Goal: Information Seeking & Learning: Find specific page/section

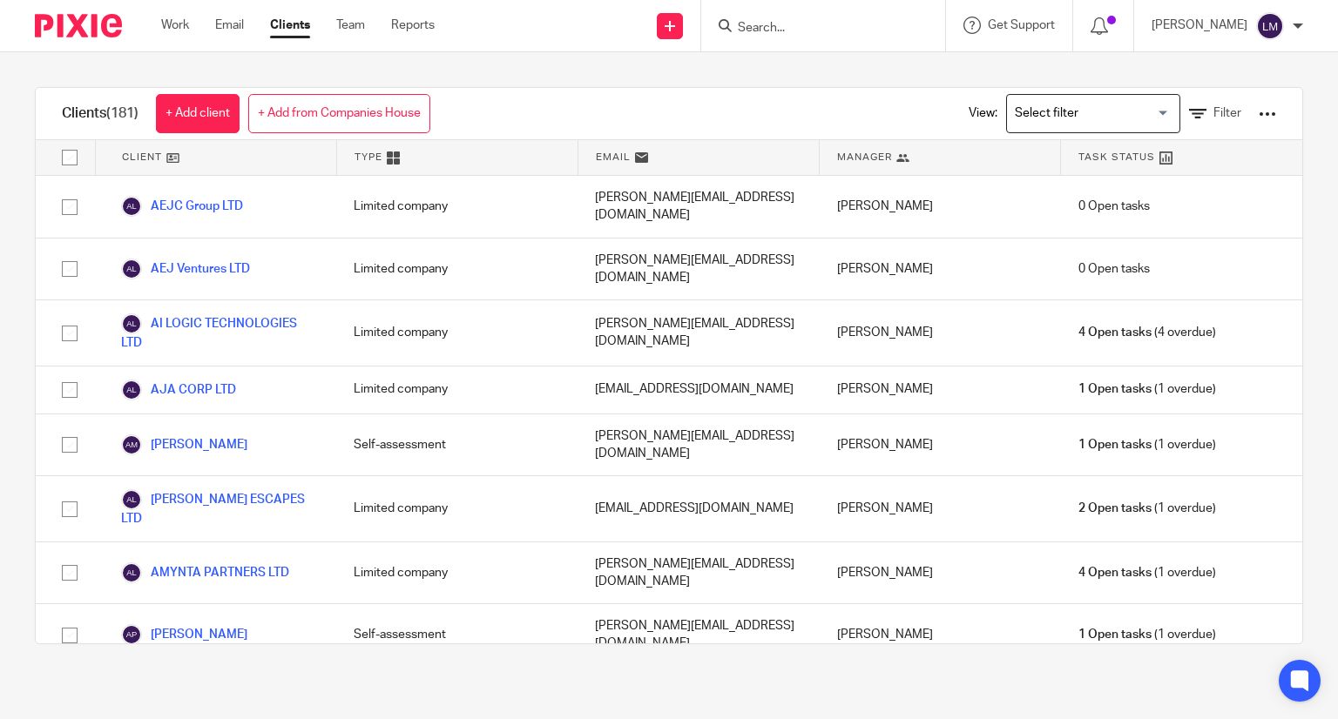
click at [763, 18] on form at bounding box center [828, 26] width 185 height 22
click at [754, 24] on input "Search" at bounding box center [814, 29] width 157 height 16
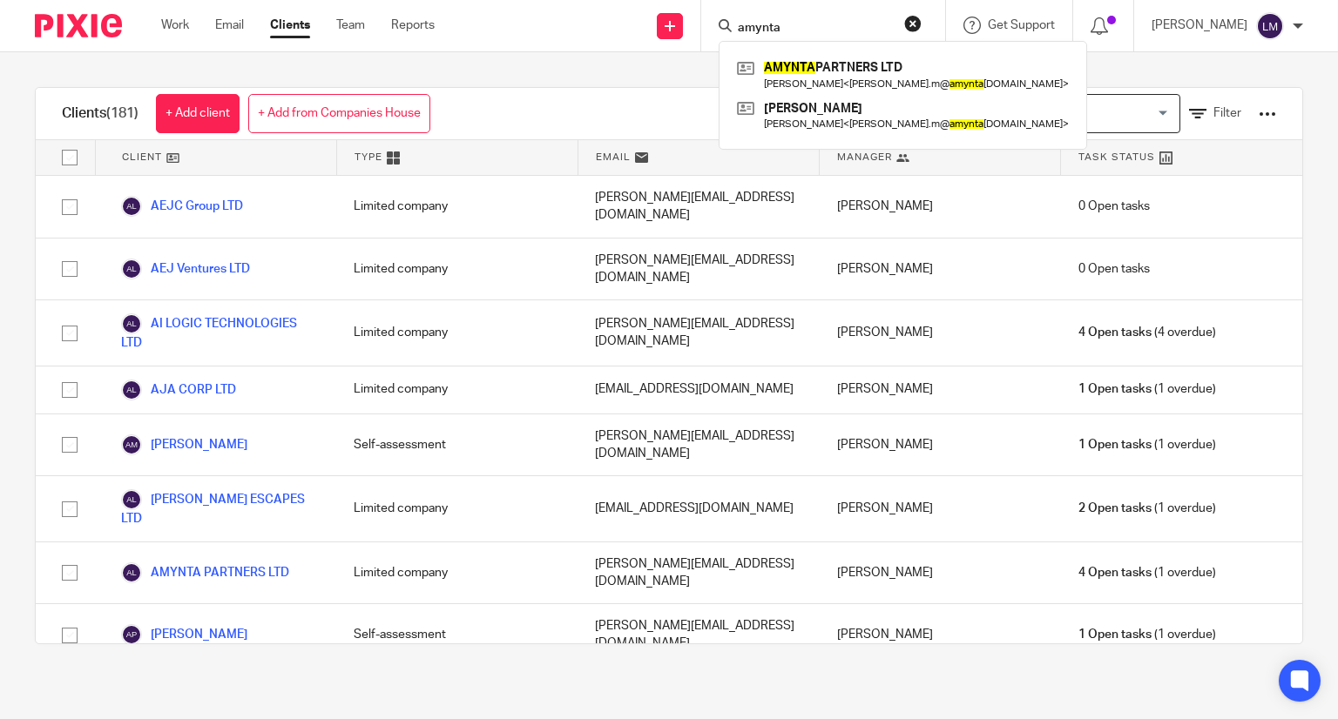
type input "amynta"
click button "submit" at bounding box center [0, 0] width 0 height 0
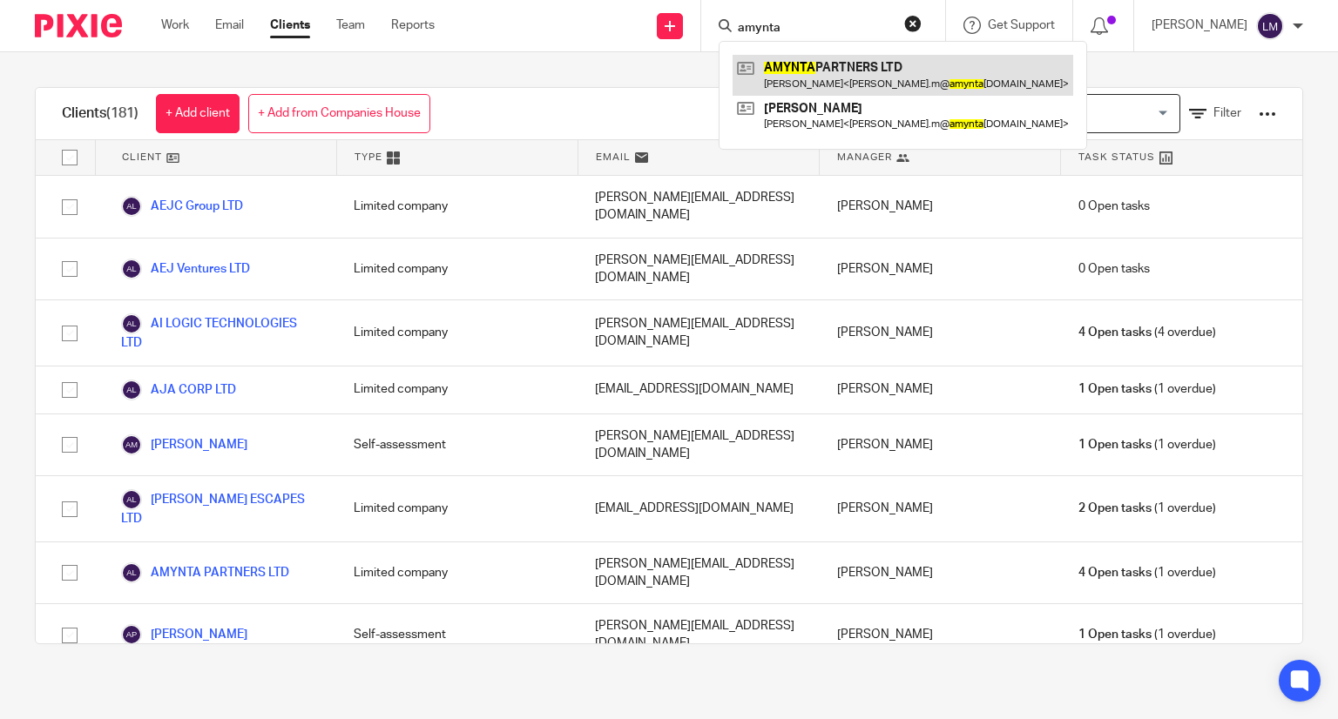
click at [785, 61] on link at bounding box center [902, 75] width 341 height 40
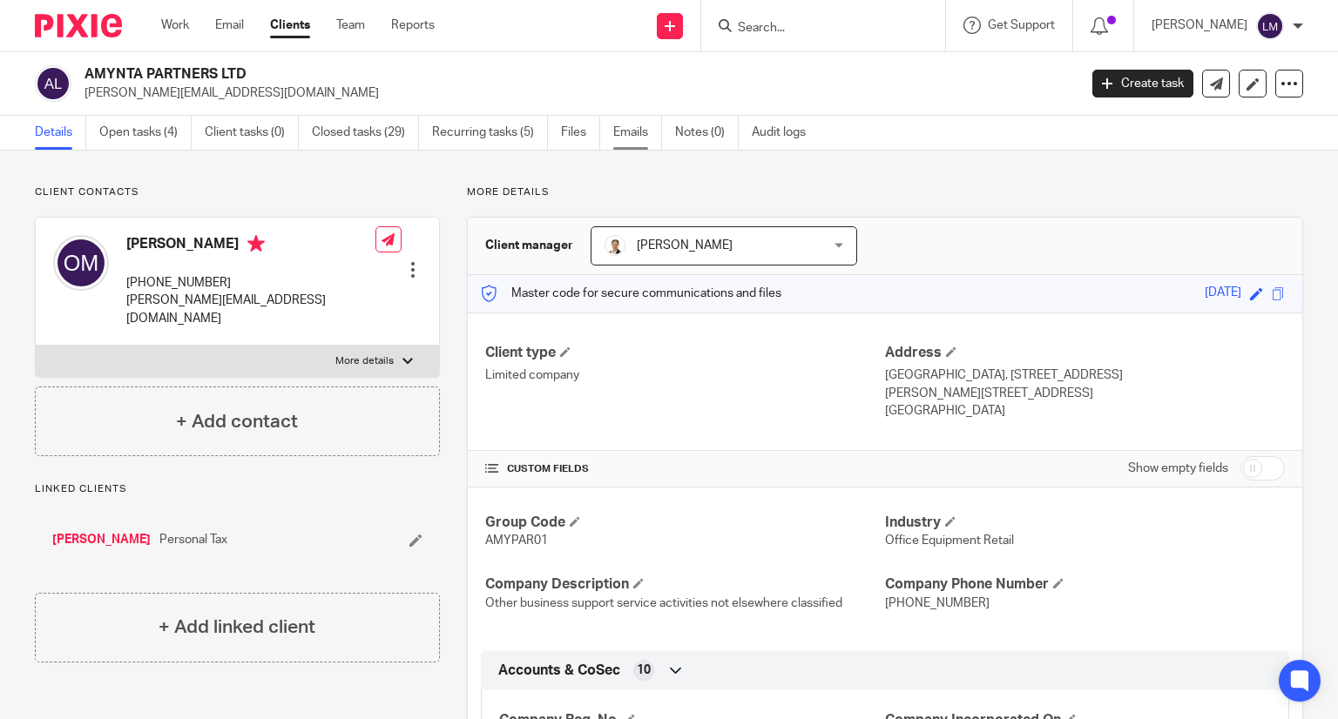
click at [644, 138] on link "Emails" at bounding box center [637, 133] width 49 height 34
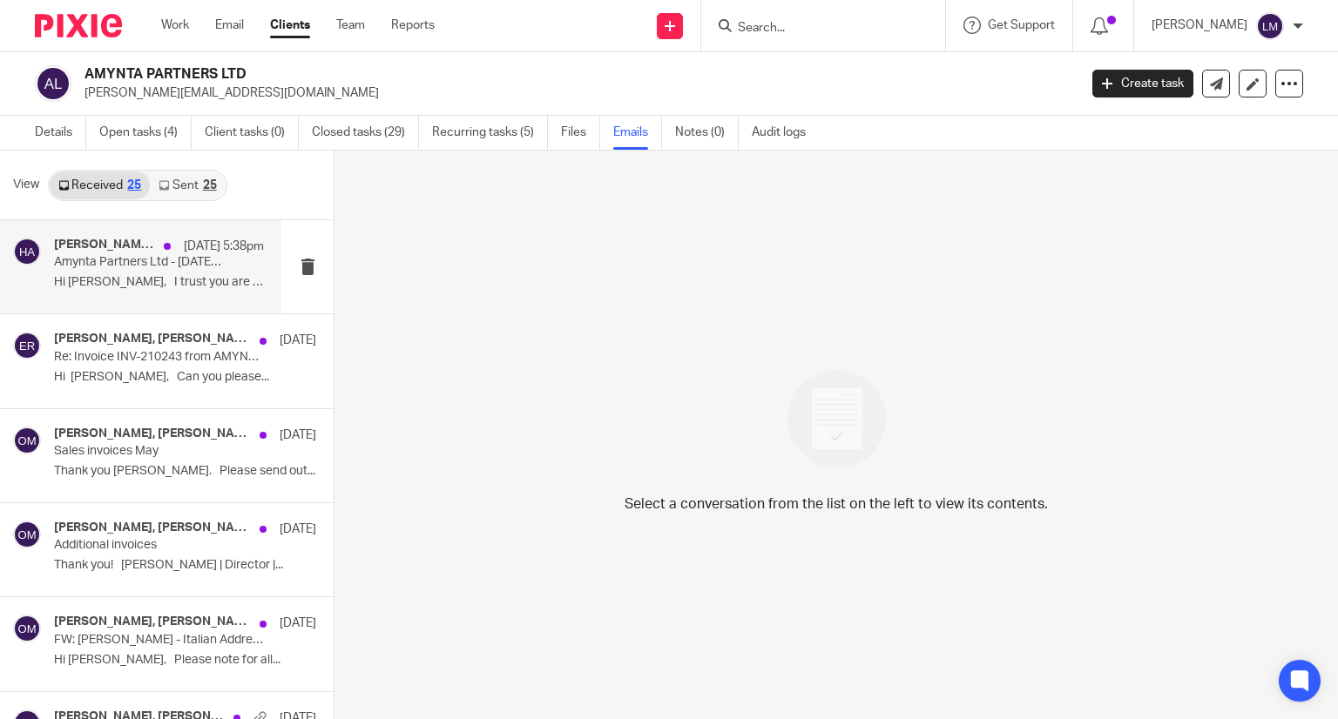
click at [154, 259] on p "Amynta Partners Ltd - [DATE] Payroll" at bounding box center [138, 262] width 168 height 15
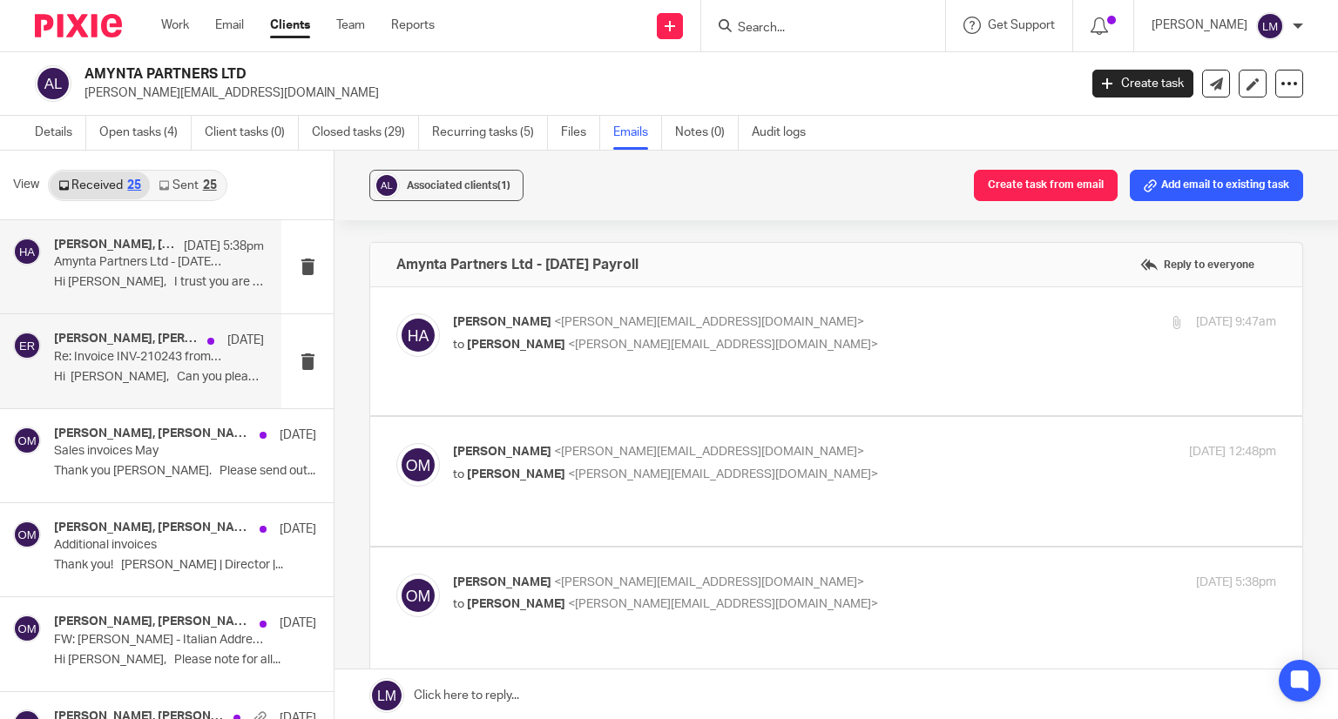
click at [126, 374] on p "Hi [PERSON_NAME], Can you please..." at bounding box center [159, 377] width 210 height 15
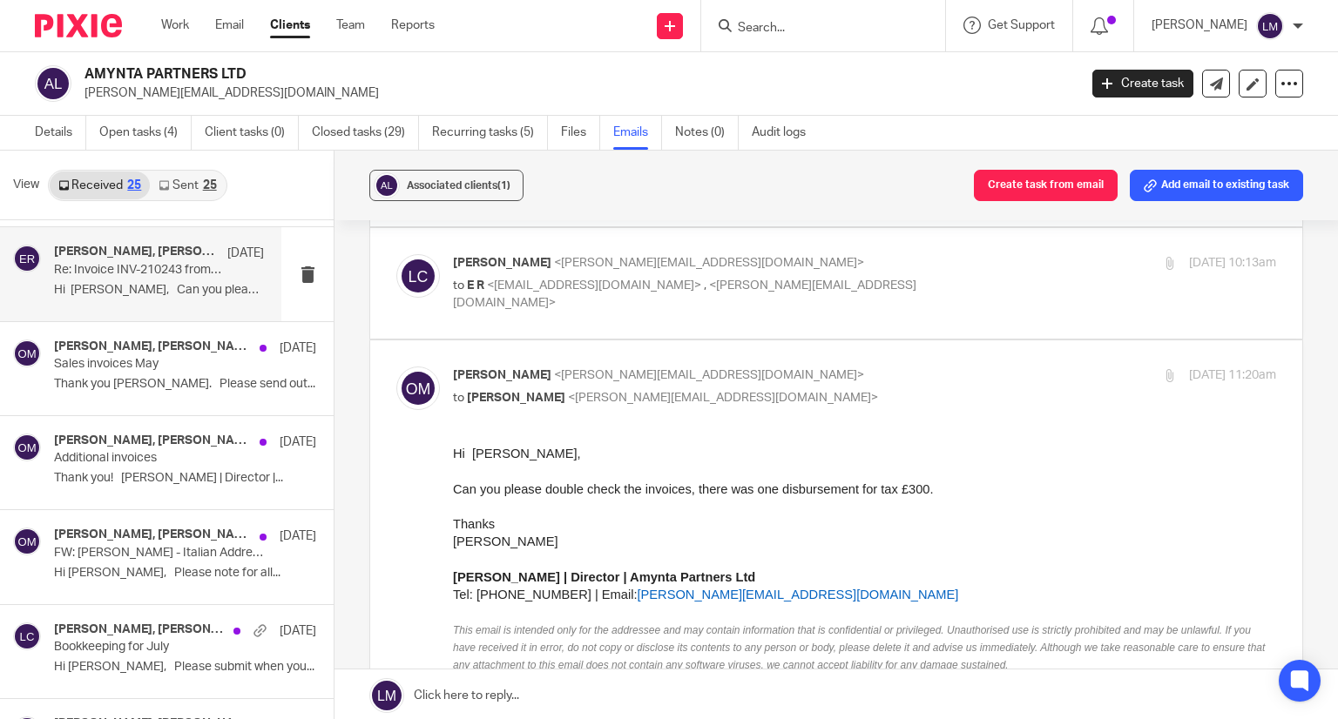
scroll to position [435, 0]
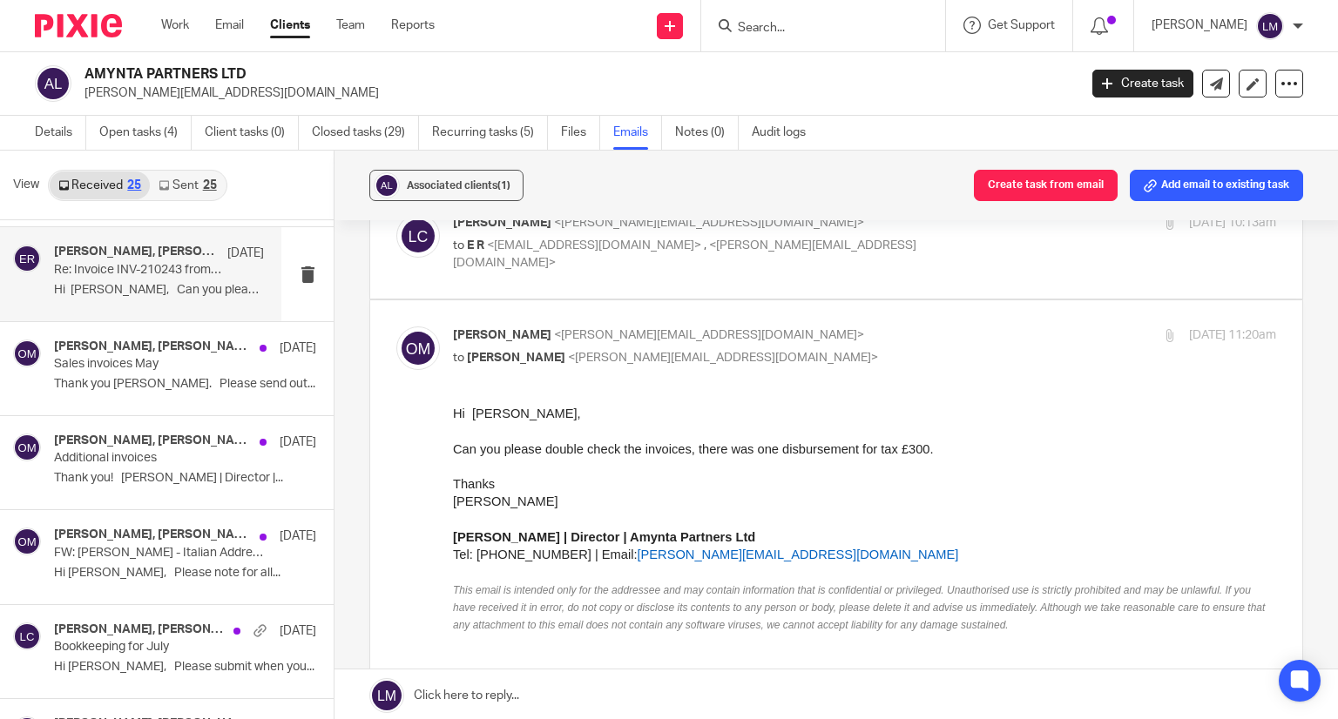
click at [98, 283] on p "Hi [PERSON_NAME], Can you please..." at bounding box center [159, 290] width 210 height 15
click at [111, 273] on p "Re: Invoice INV-210243 from AMYNTA PARTNERS LTD for [PERSON_NAME]" at bounding box center [138, 270] width 168 height 15
click at [146, 384] on p "Thank you [PERSON_NAME]. Please send out..." at bounding box center [159, 384] width 210 height 15
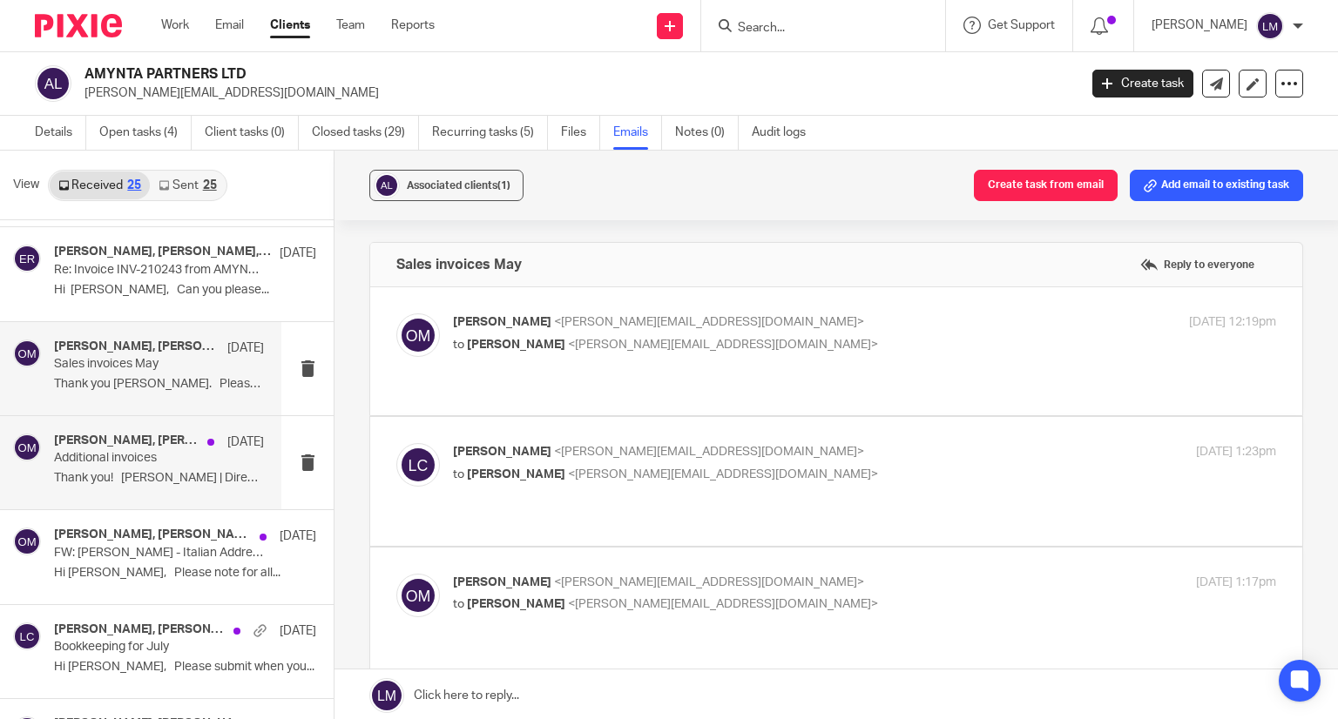
scroll to position [0, 0]
click at [152, 442] on h4 "[PERSON_NAME], [PERSON_NAME]" at bounding box center [126, 441] width 145 height 15
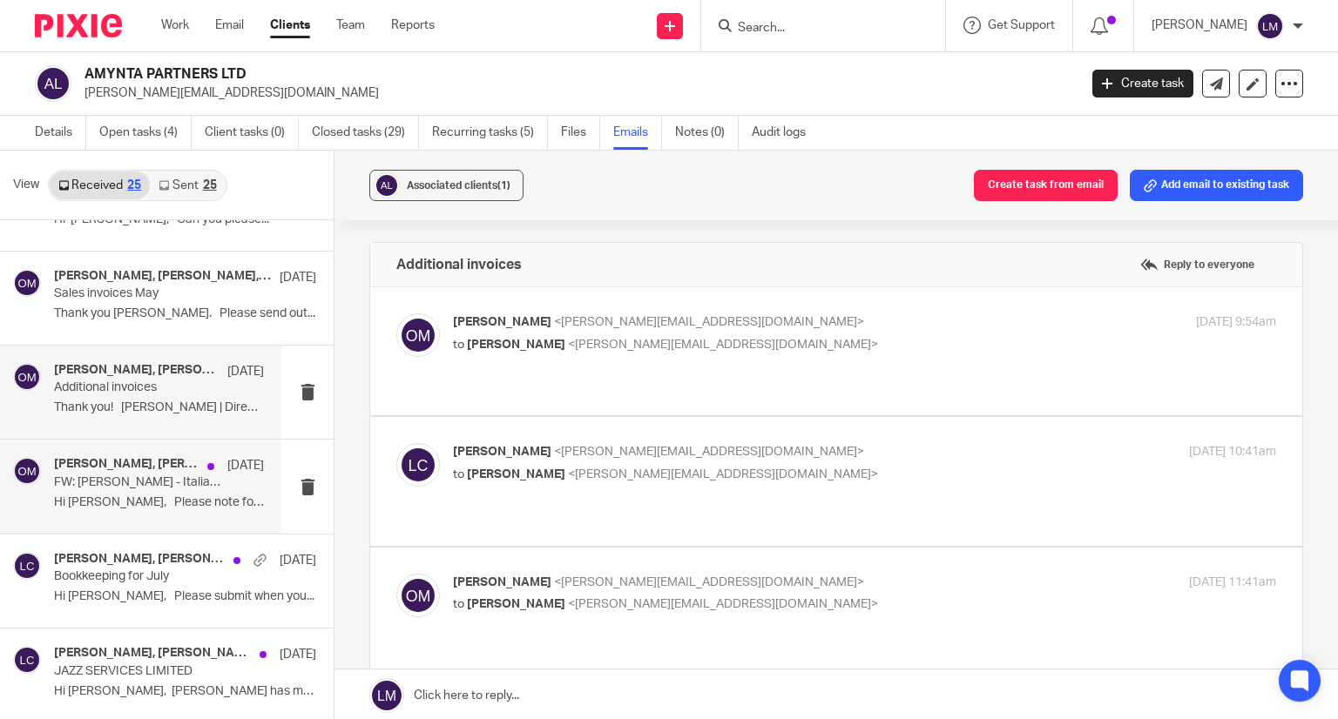
scroll to position [261, 0]
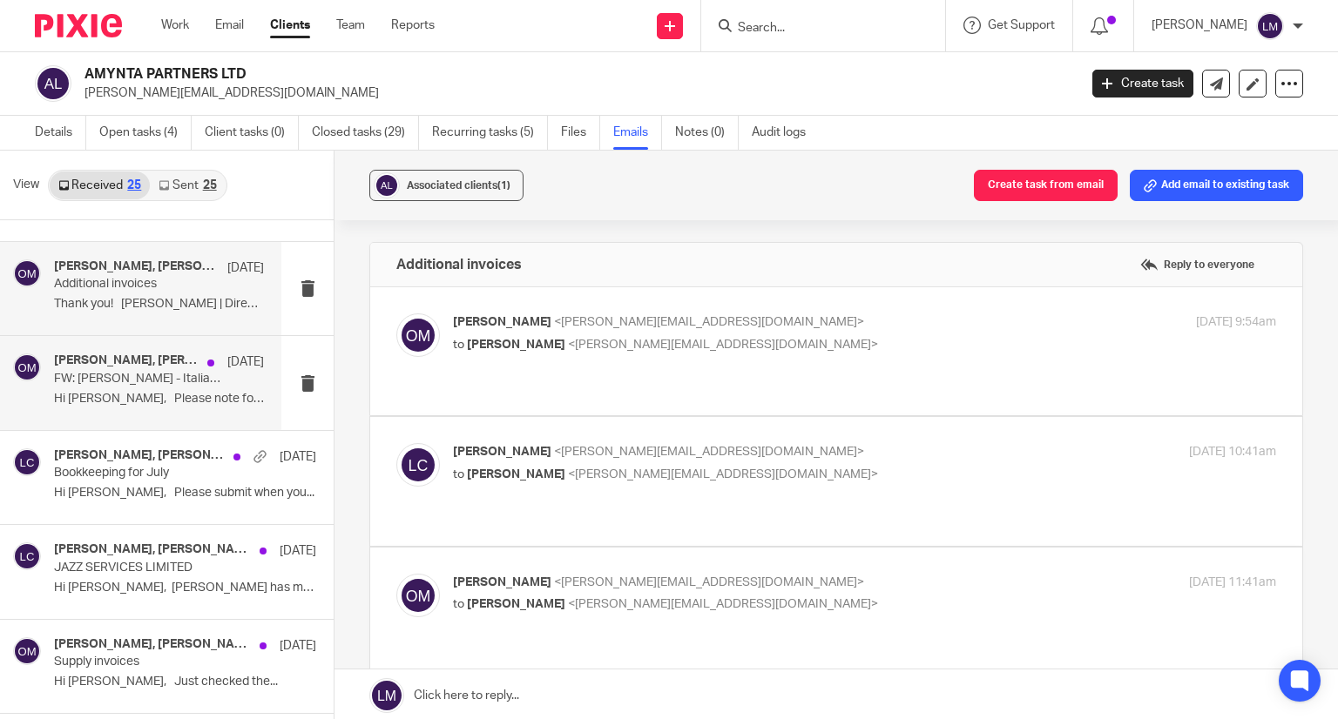
click at [132, 380] on p "FW: [PERSON_NAME] - Italian Address" at bounding box center [138, 379] width 168 height 15
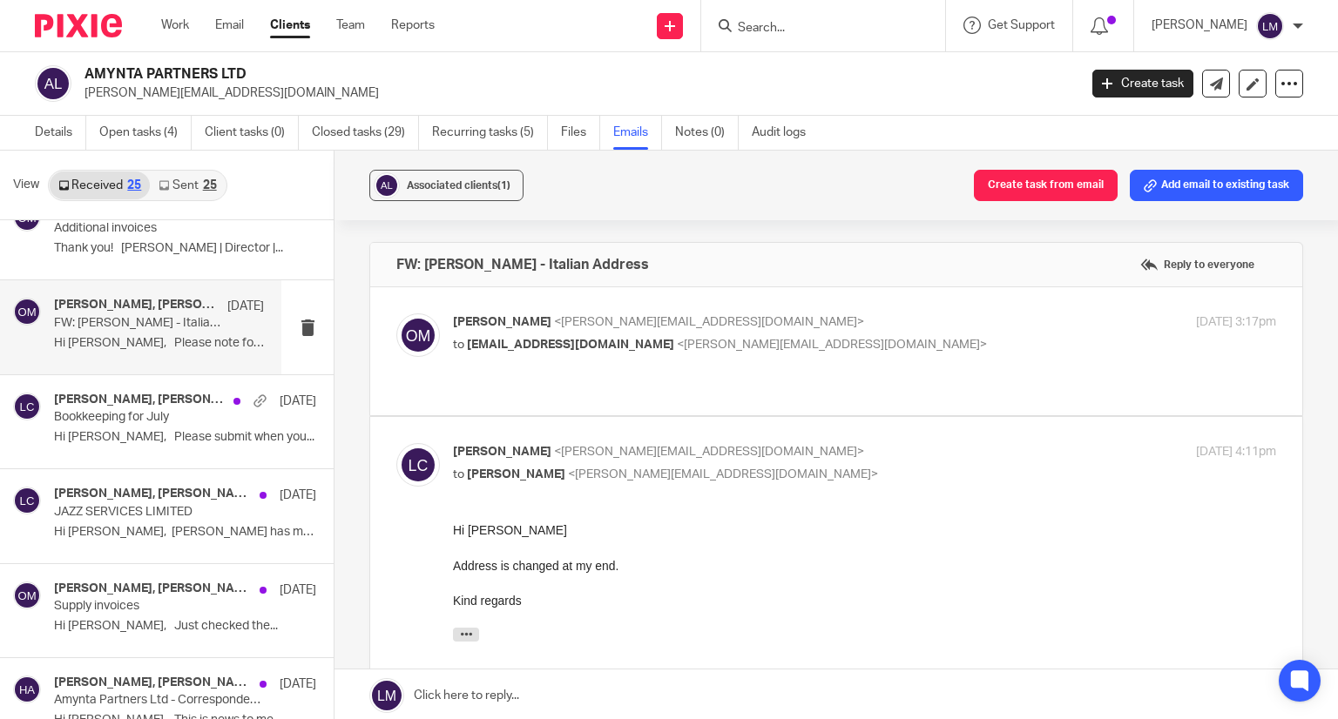
scroll to position [348, 0]
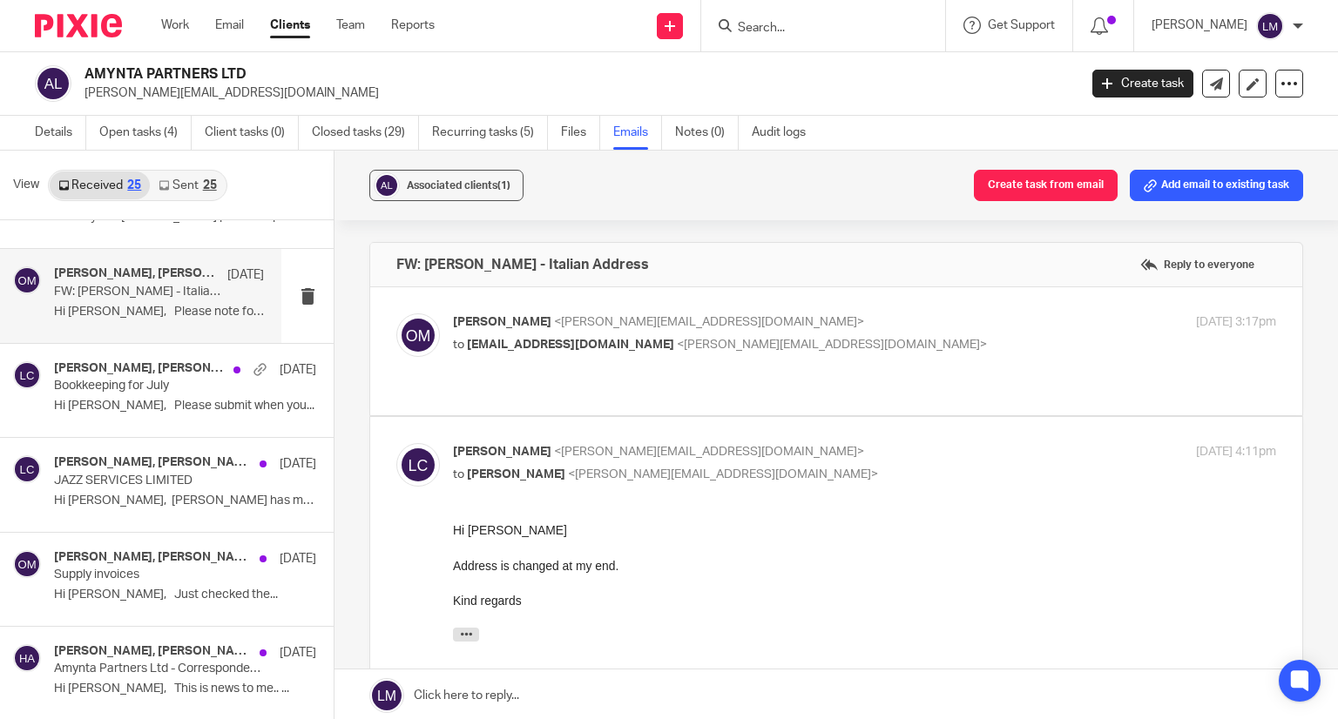
click at [134, 381] on p "Bookkeeping for July" at bounding box center [159, 386] width 210 height 15
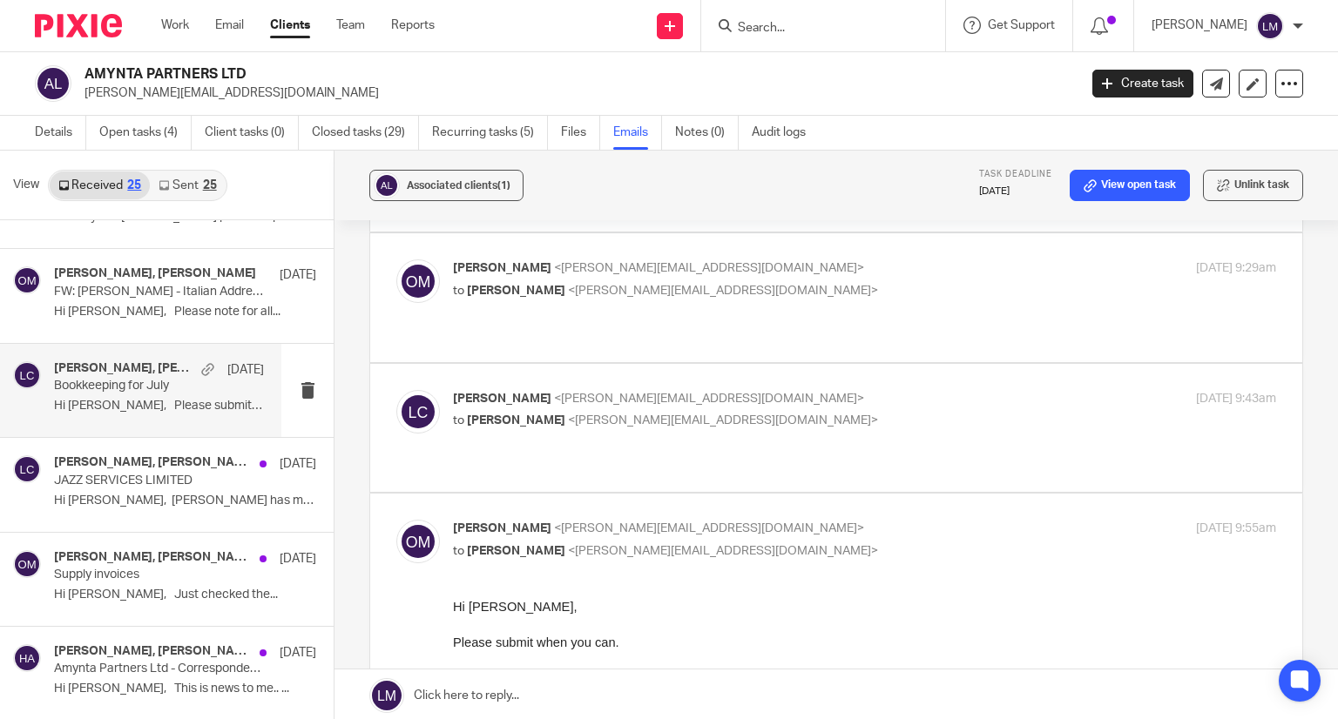
scroll to position [174, 0]
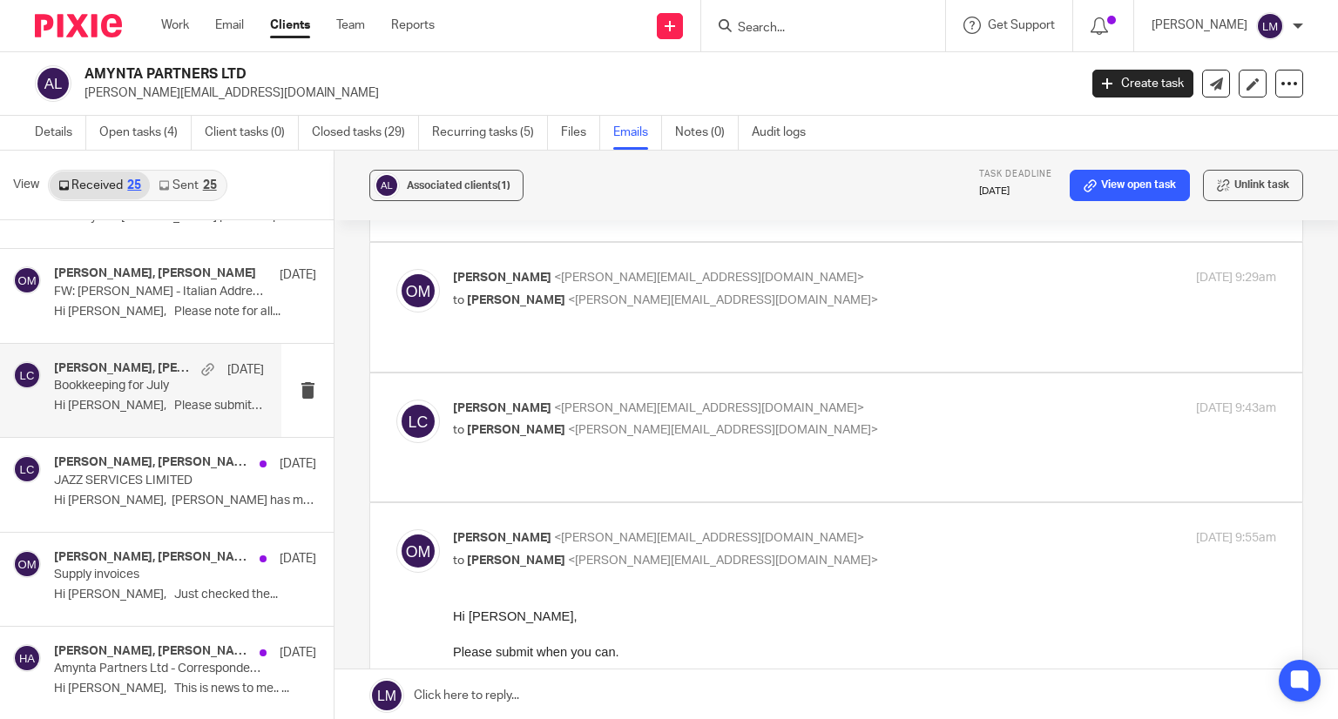
click at [628, 402] on span "<[PERSON_NAME][EMAIL_ADDRESS][DOMAIN_NAME]>" at bounding box center [709, 408] width 310 height 12
checkbox input "true"
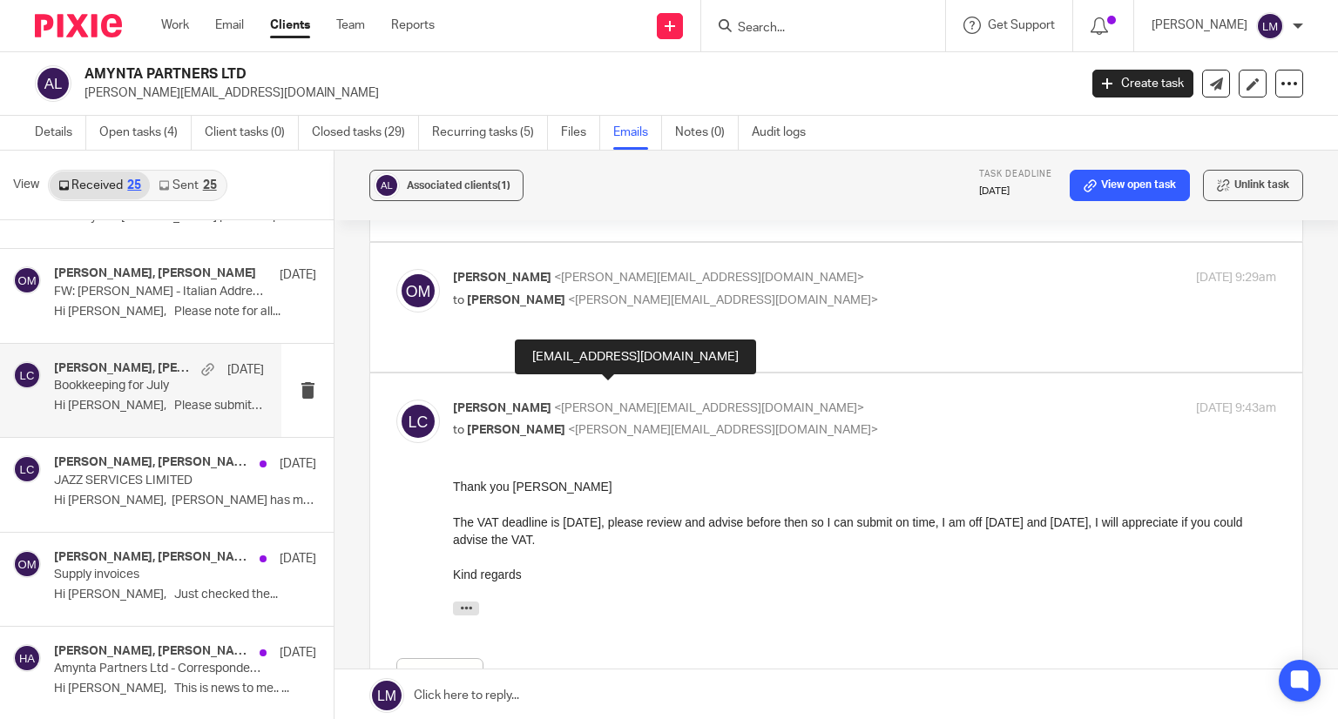
scroll to position [0, 0]
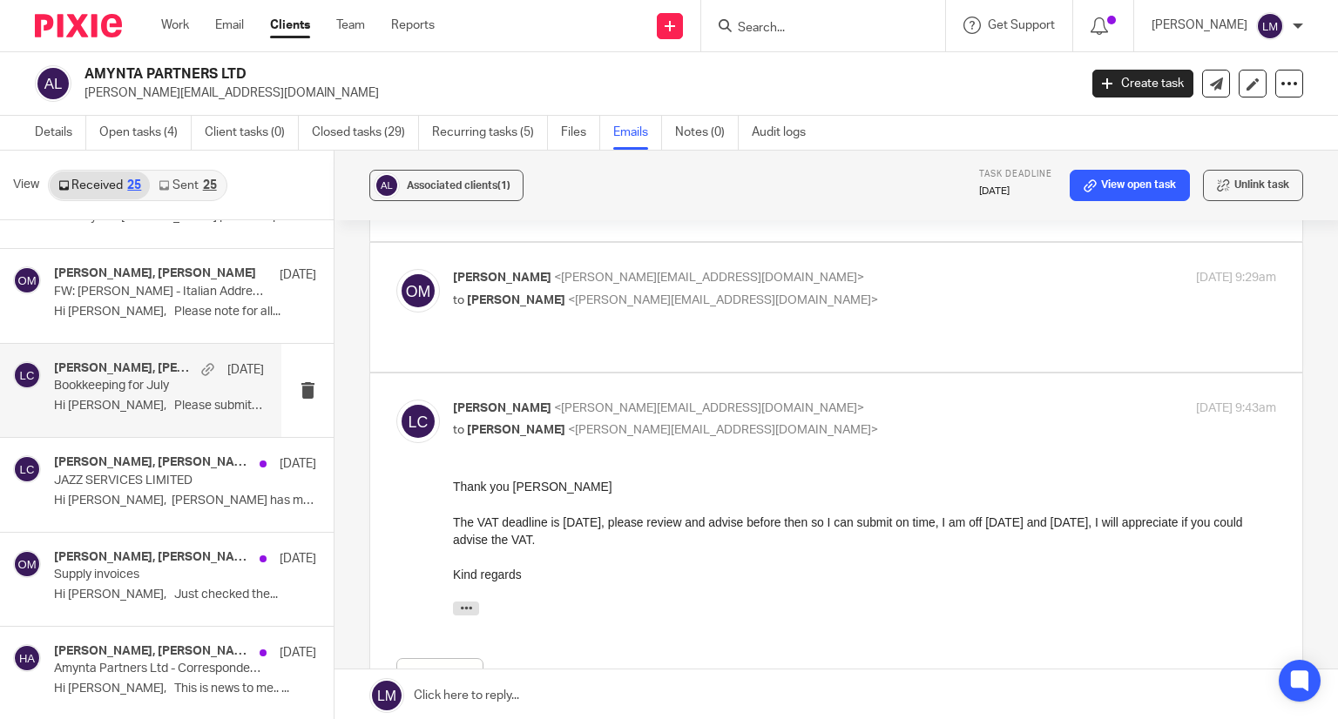
click at [638, 311] on div "[PERSON_NAME] <[PERSON_NAME][EMAIL_ADDRESS][DOMAIN_NAME]> to [PERSON_NAME] <[PE…" at bounding box center [836, 307] width 880 height 76
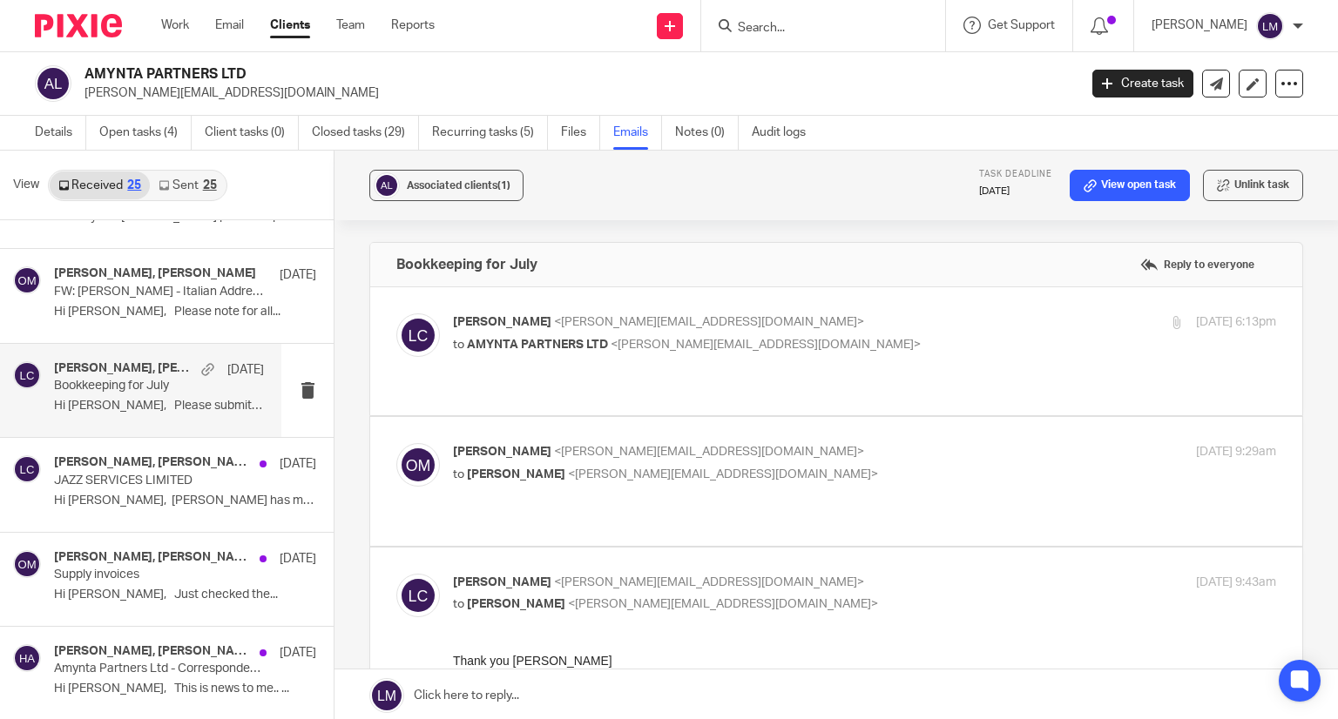
click at [642, 331] on div "[PERSON_NAME] <[EMAIL_ADDRESS][DOMAIN_NAME]> to AMYNTA PARTNERS LTD <[PERSON_NA…" at bounding box center [727, 334] width 549 height 40
checkbox input "true"
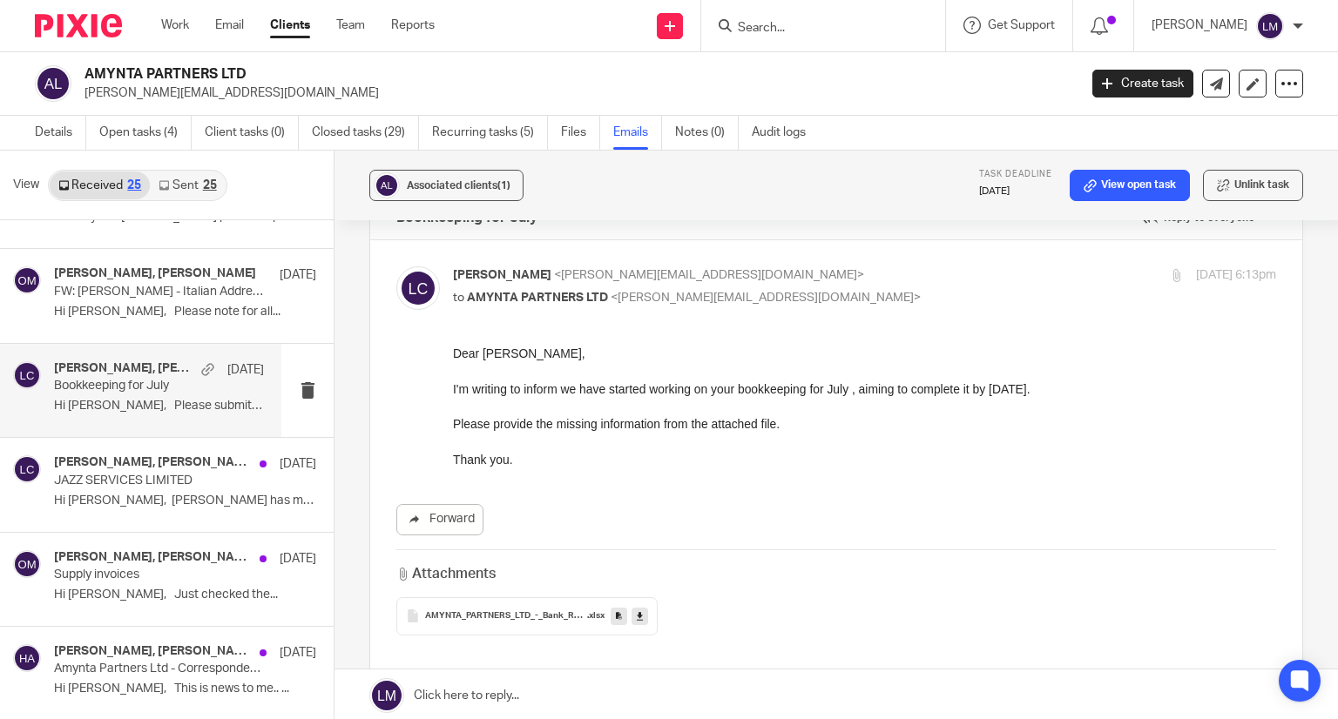
scroll to position [87, 0]
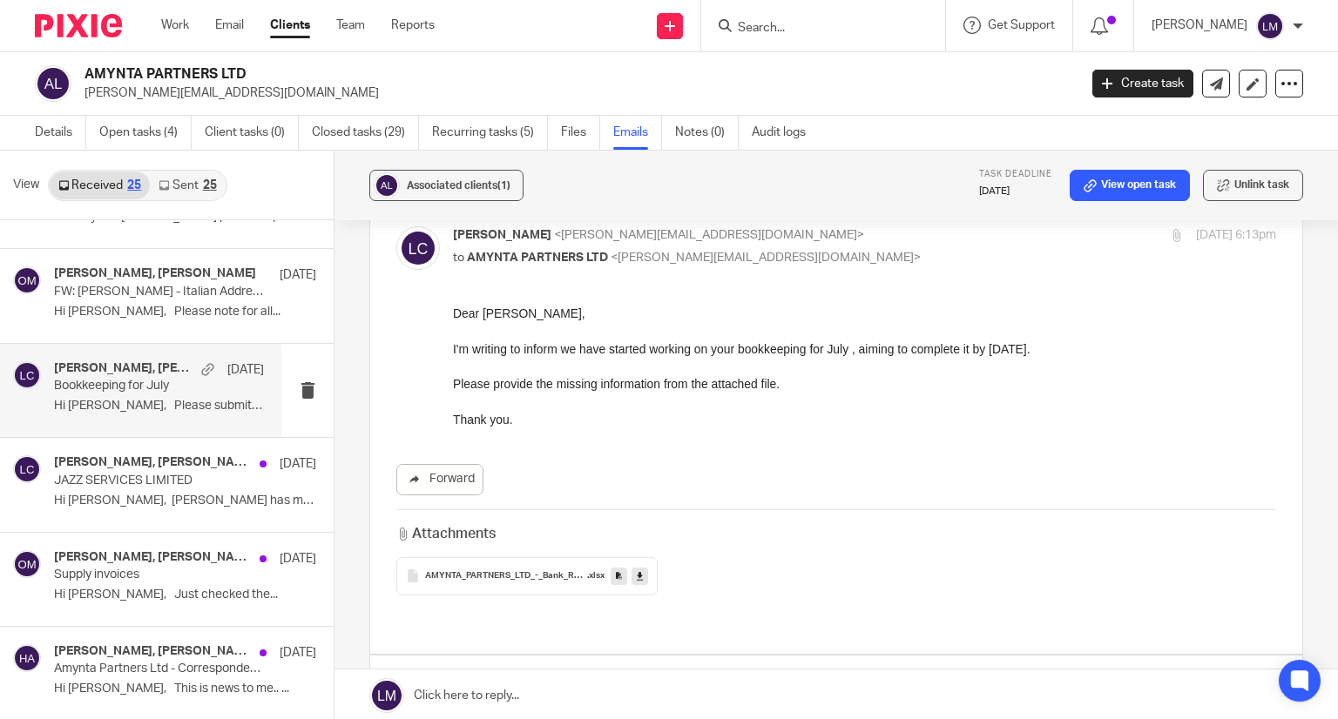
click at [505, 573] on span "AMYNTA_PARTNERS_LTD_-_Bank_Reconciliation" at bounding box center [506, 576] width 162 height 10
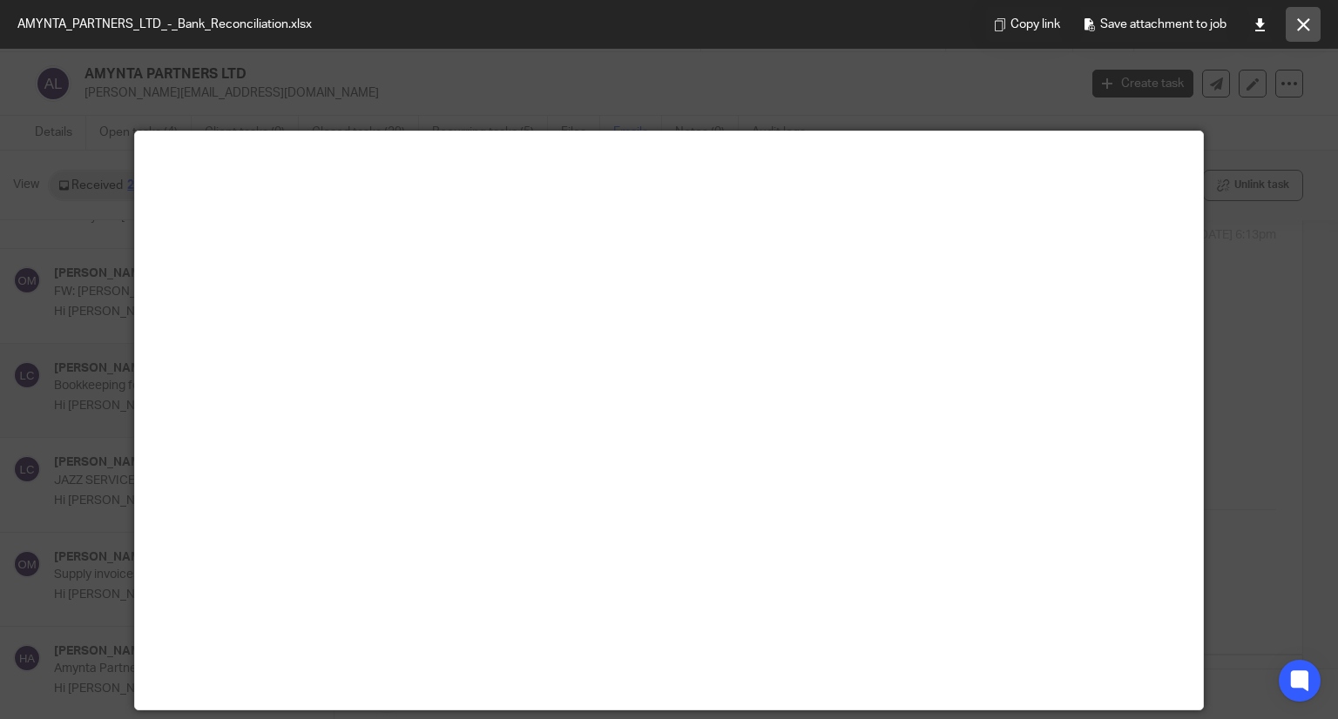
click at [1299, 30] on icon at bounding box center [1303, 24] width 13 height 13
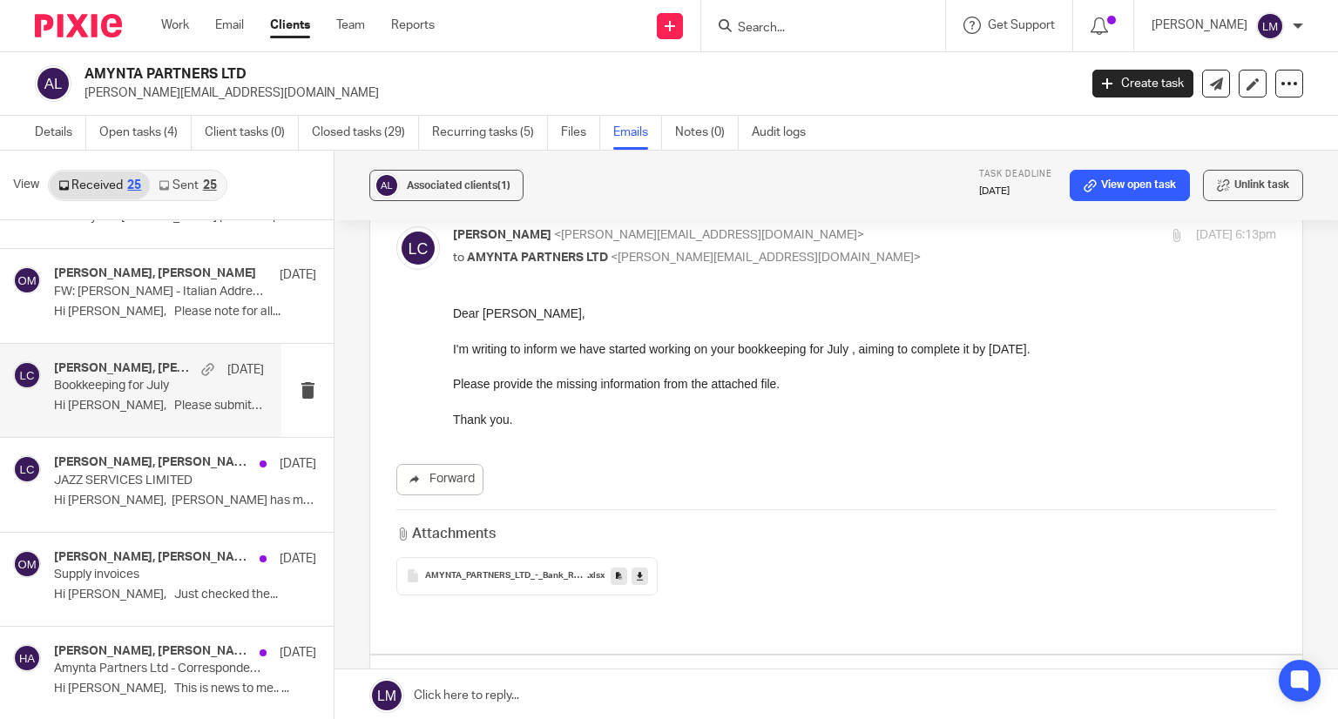
click at [631, 579] on link at bounding box center [639, 576] width 17 height 17
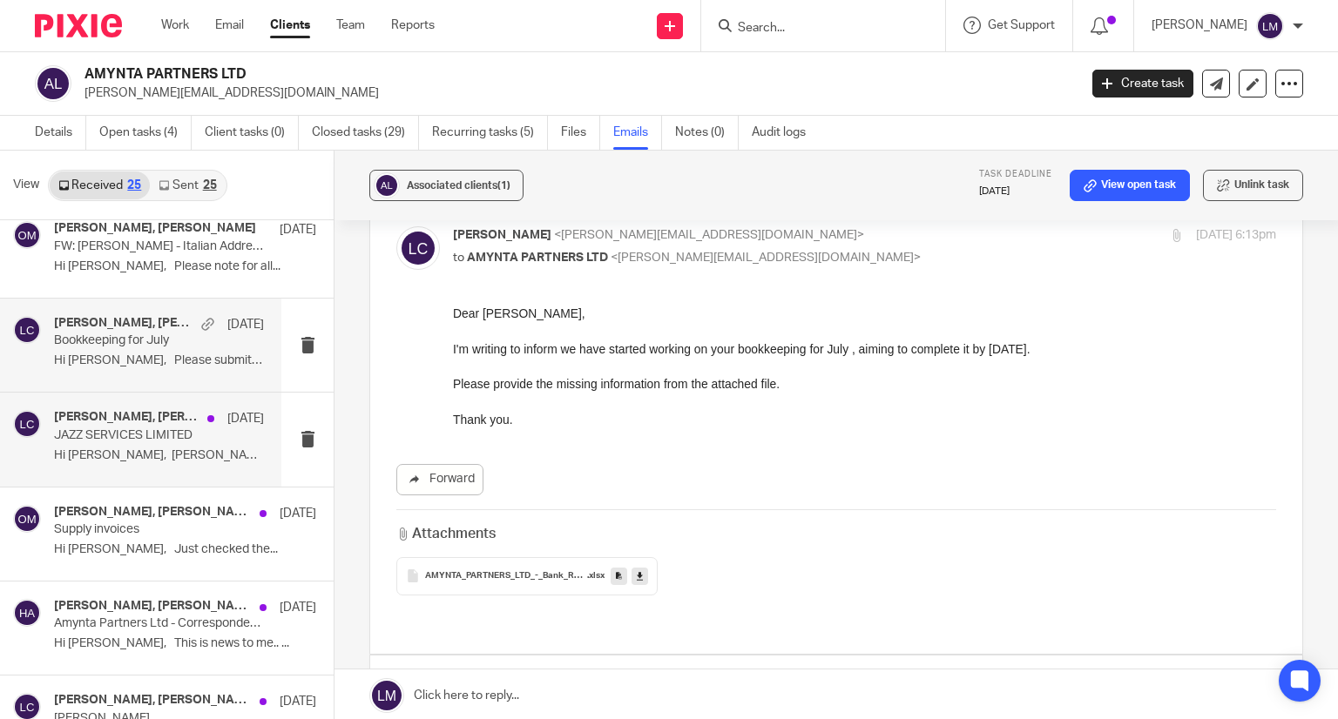
scroll to position [523, 0]
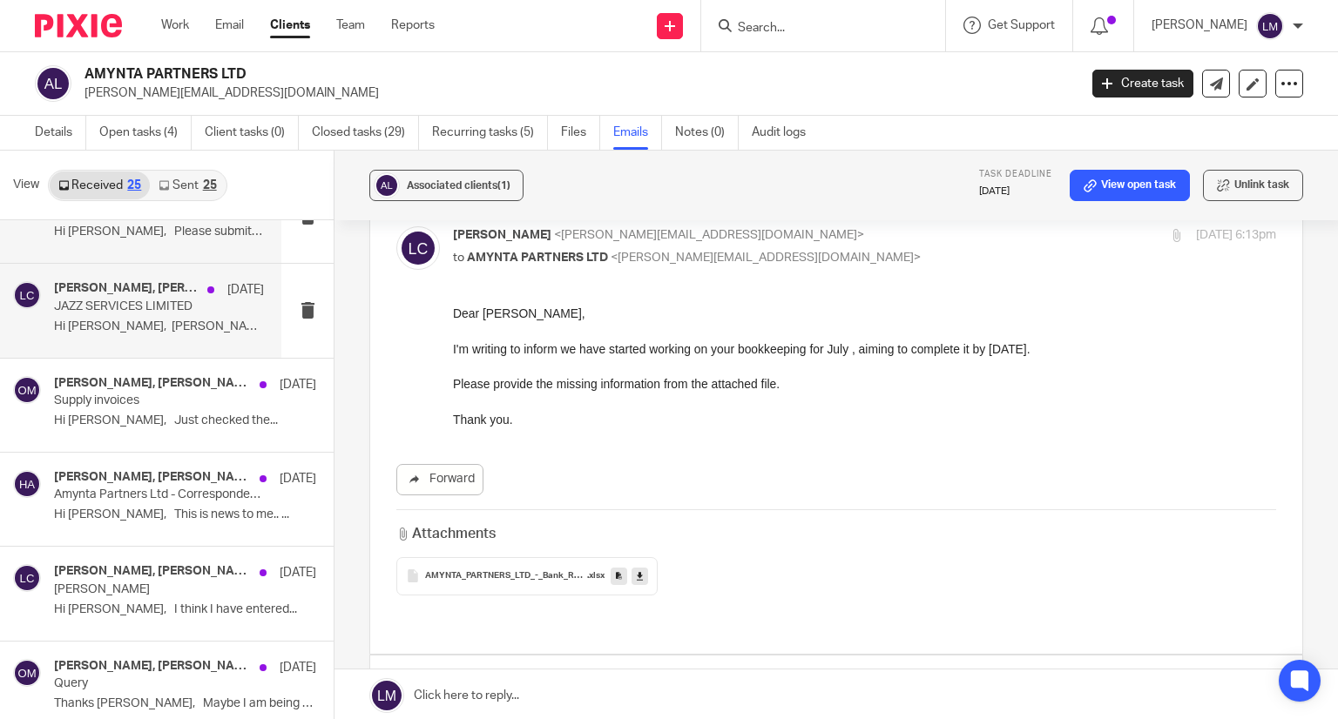
click at [118, 312] on p "JAZZ SERVICES LIMITED" at bounding box center [138, 307] width 168 height 15
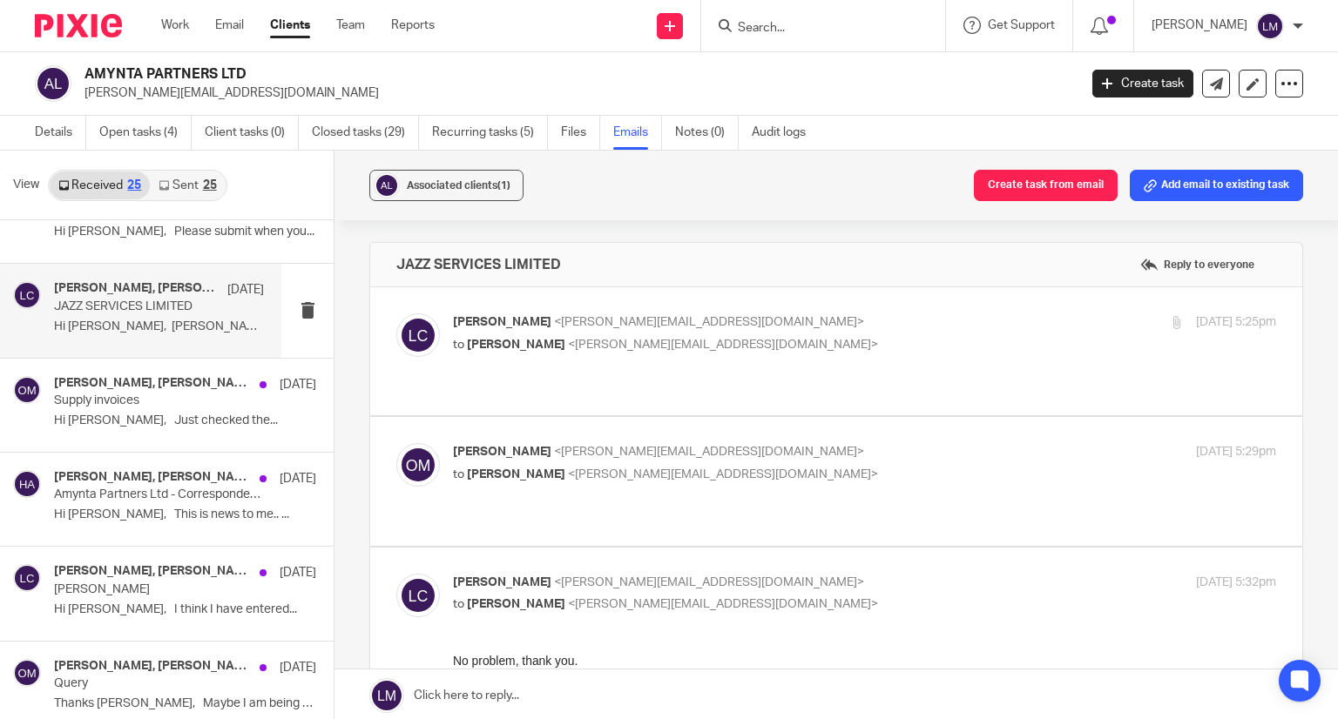
scroll to position [0, 0]
click at [110, 401] on p "Supply invoices" at bounding box center [138, 401] width 168 height 15
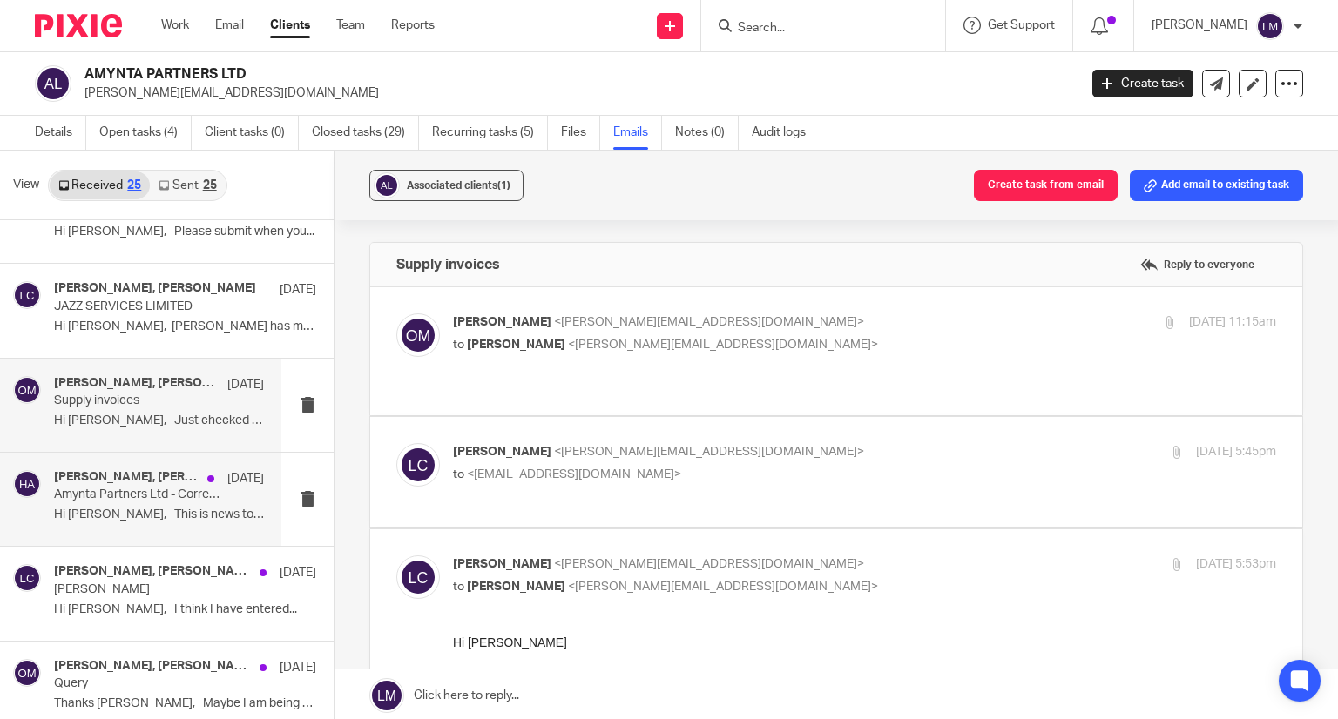
click at [139, 488] on p "Amynta Partners Ltd - Correspondence" at bounding box center [138, 495] width 168 height 15
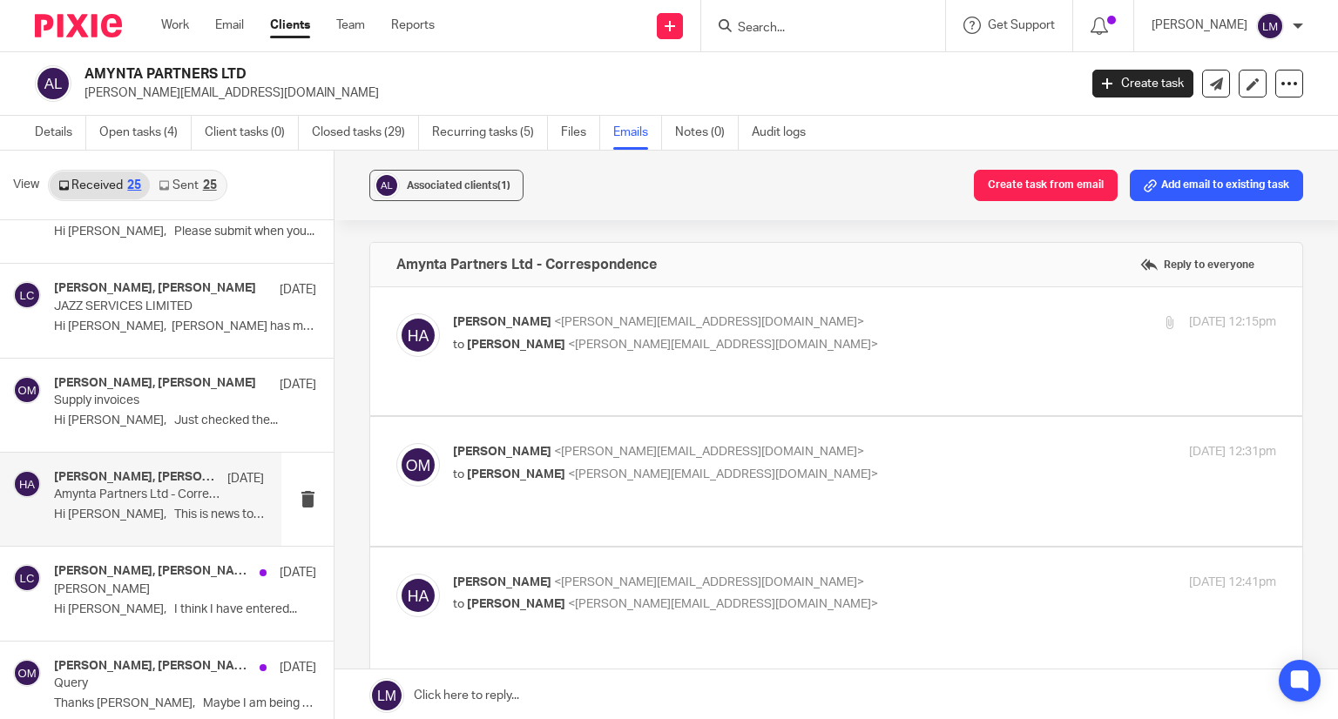
scroll to position [610, 0]
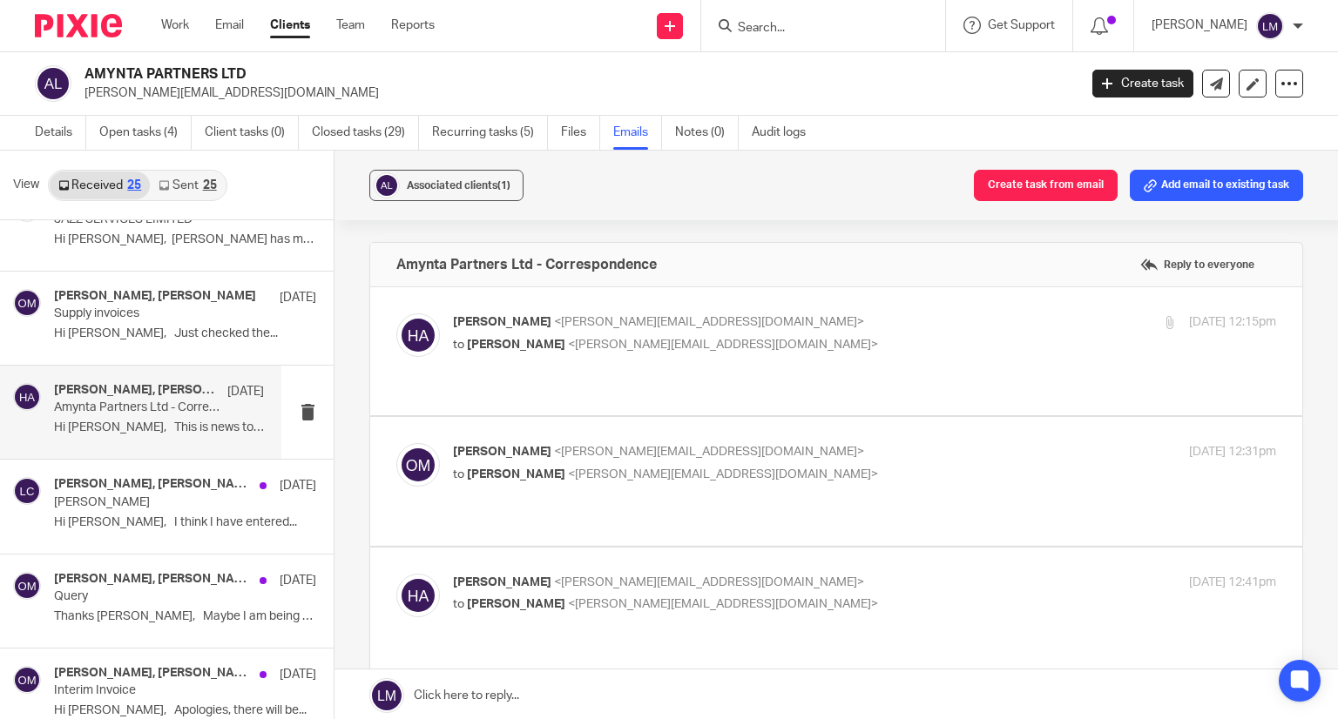
click at [555, 356] on label at bounding box center [836, 351] width 932 height 128
click at [396, 314] on input "checkbox" at bounding box center [395, 313] width 1 height 1
checkbox input "true"
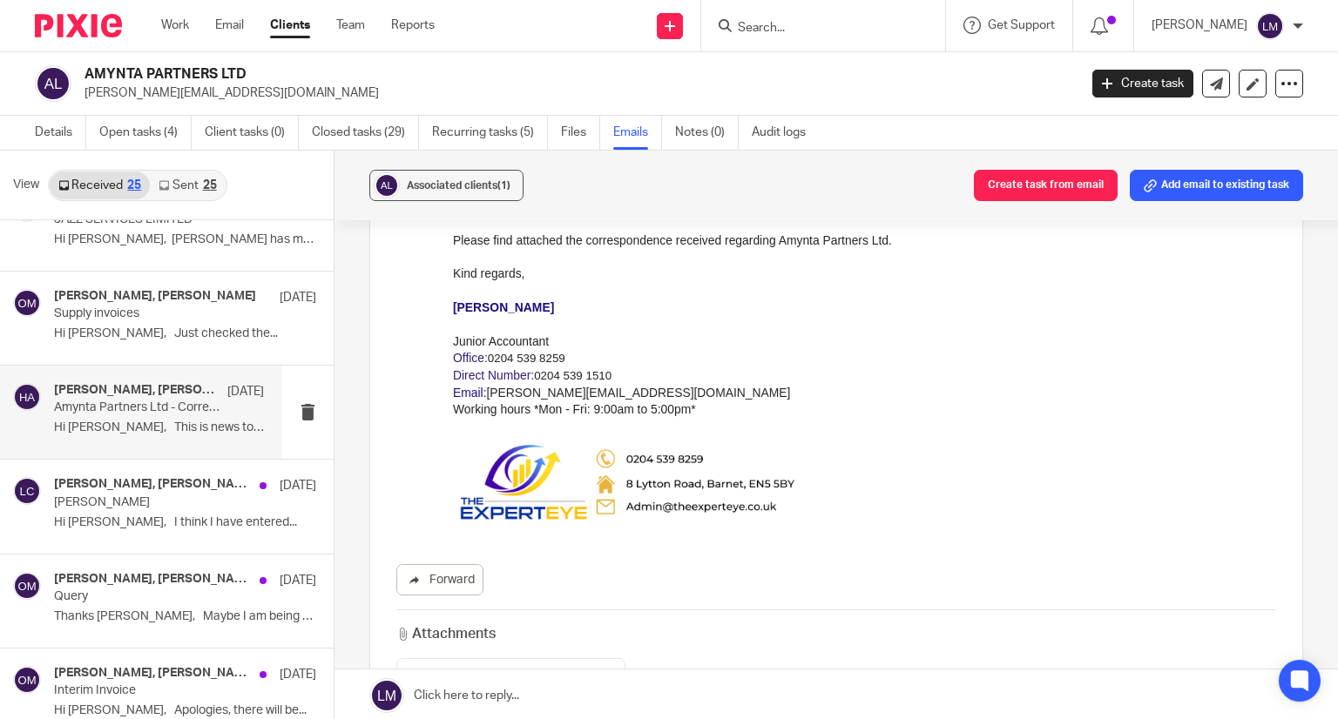
scroll to position [261, 0]
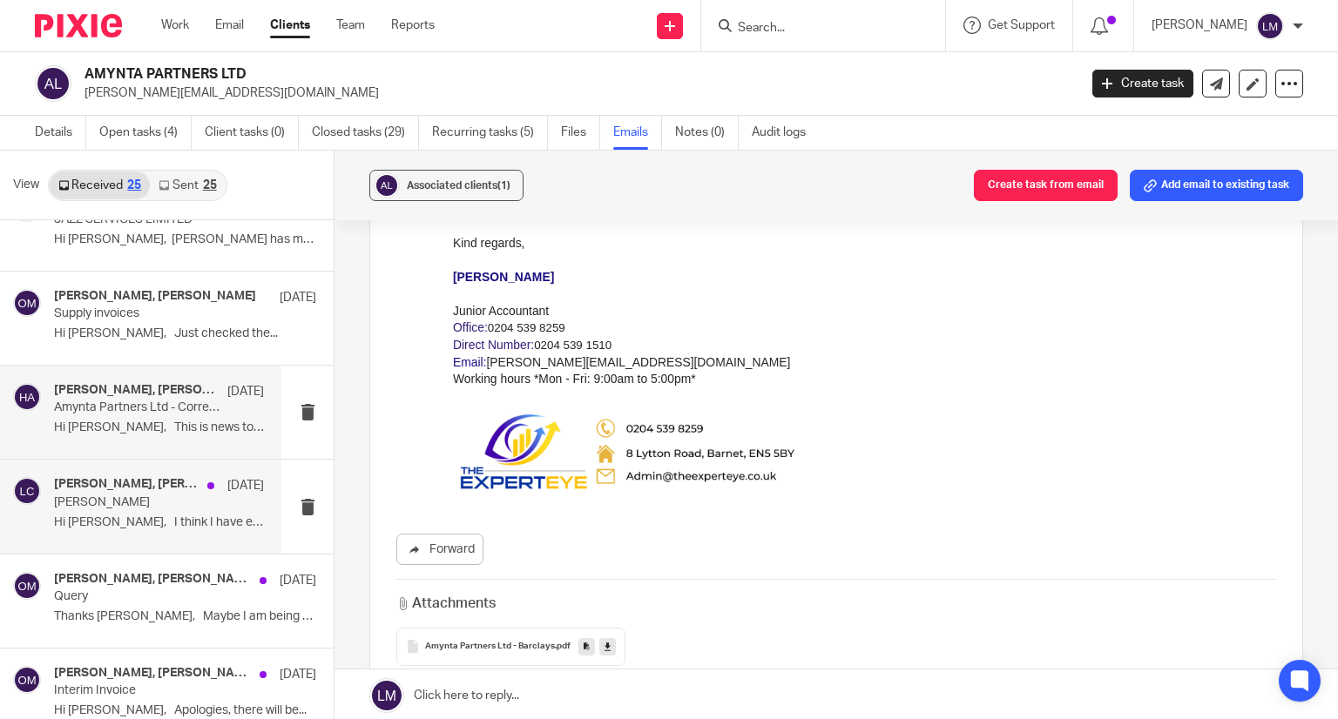
click at [176, 489] on h4 "[PERSON_NAME], [PERSON_NAME]" at bounding box center [126, 484] width 145 height 15
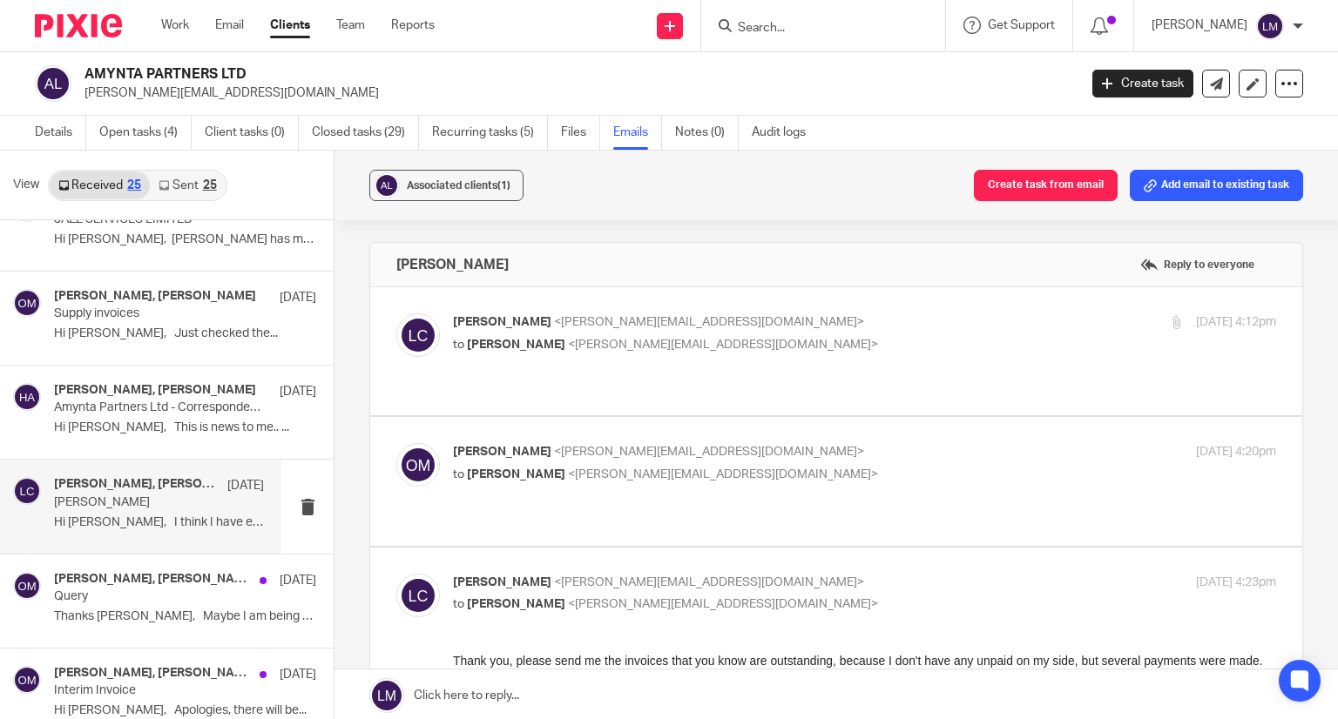
scroll to position [697, 0]
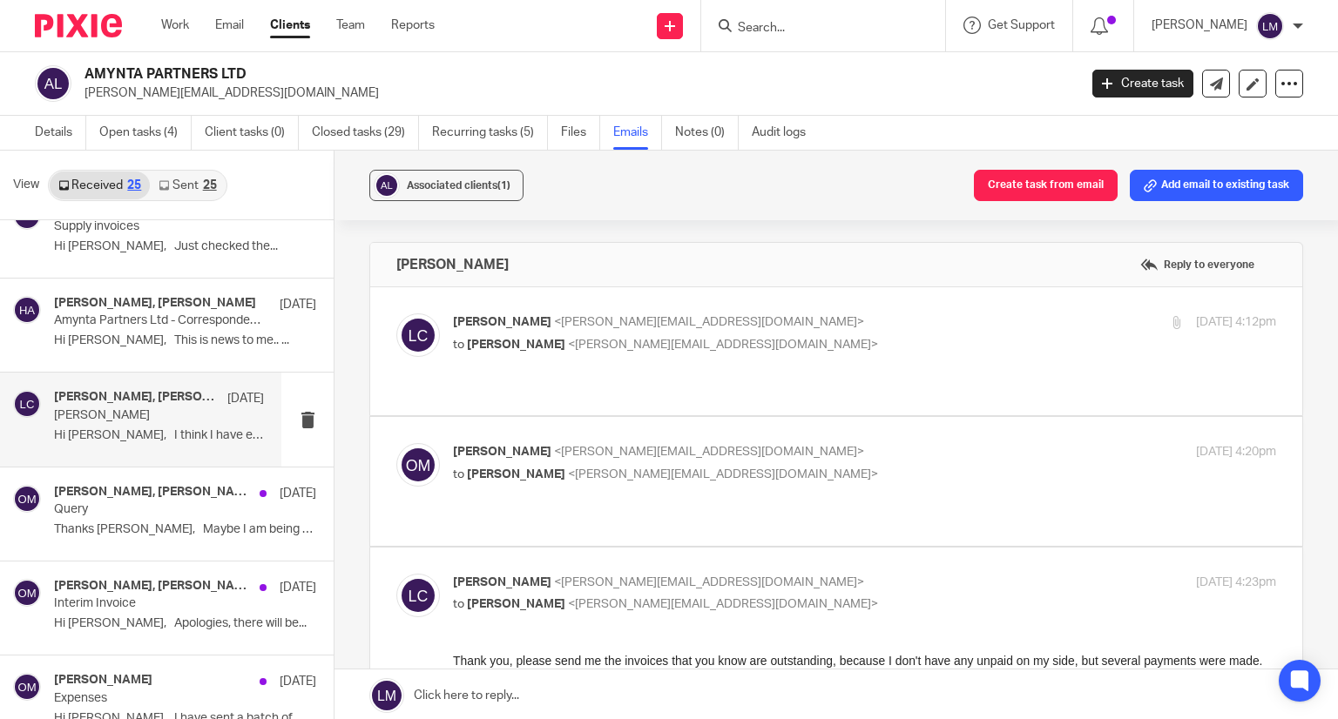
click at [484, 342] on span "[PERSON_NAME]" at bounding box center [516, 345] width 98 height 12
checkbox input "true"
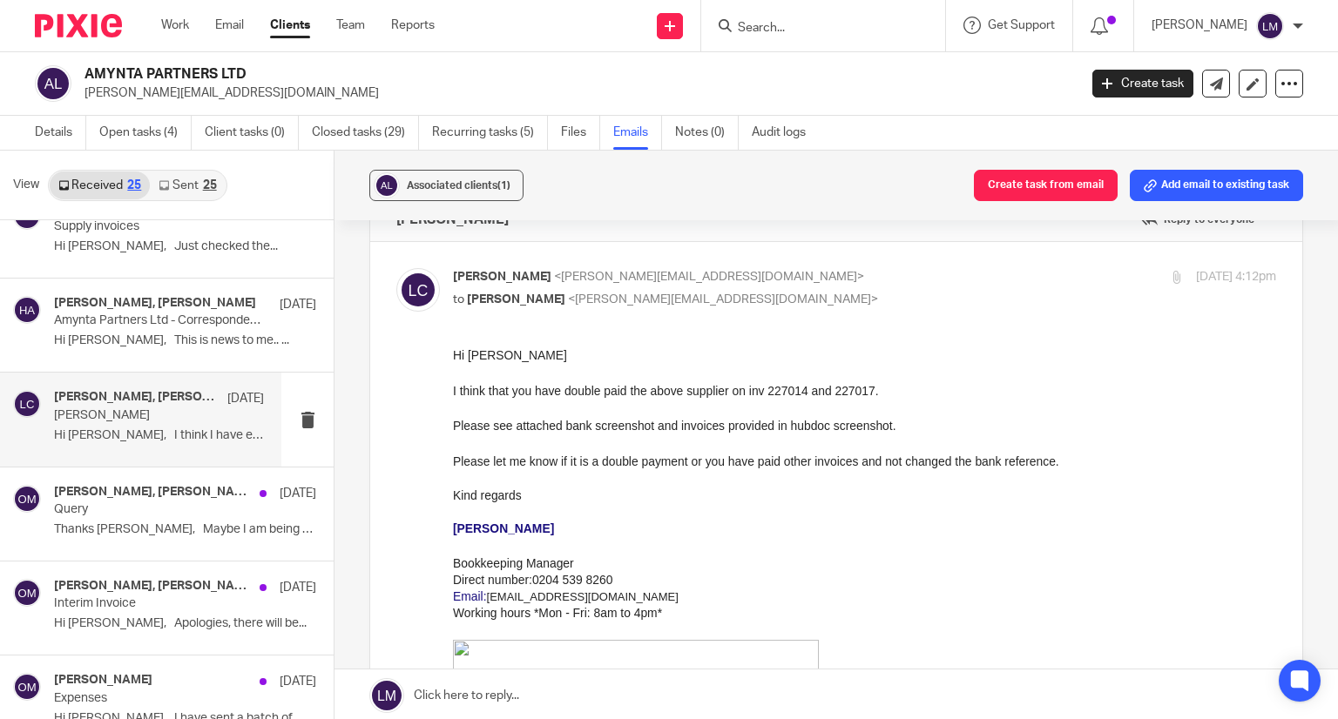
scroll to position [174, 0]
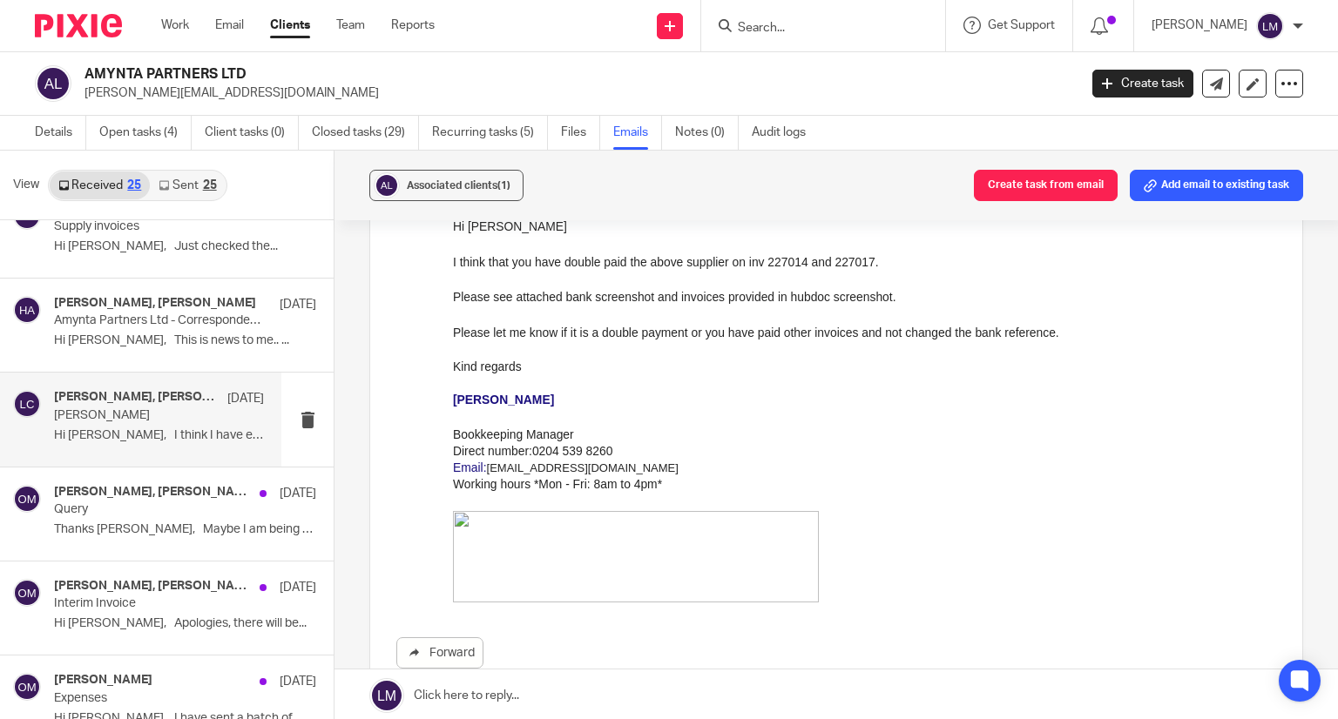
click at [145, 428] on p "Hi [PERSON_NAME], I think I have entered..." at bounding box center [159, 435] width 210 height 15
click at [140, 492] on h4 "[PERSON_NAME], [PERSON_NAME]" at bounding box center [126, 492] width 145 height 15
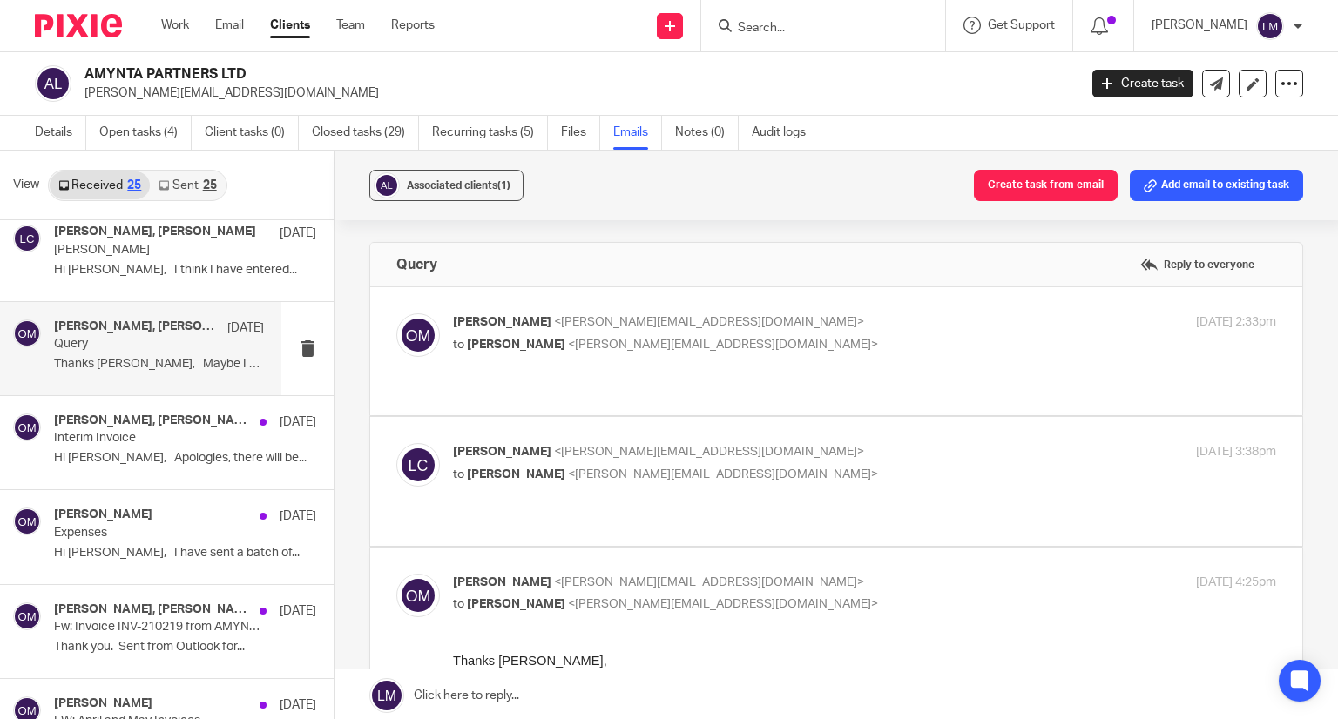
scroll to position [871, 0]
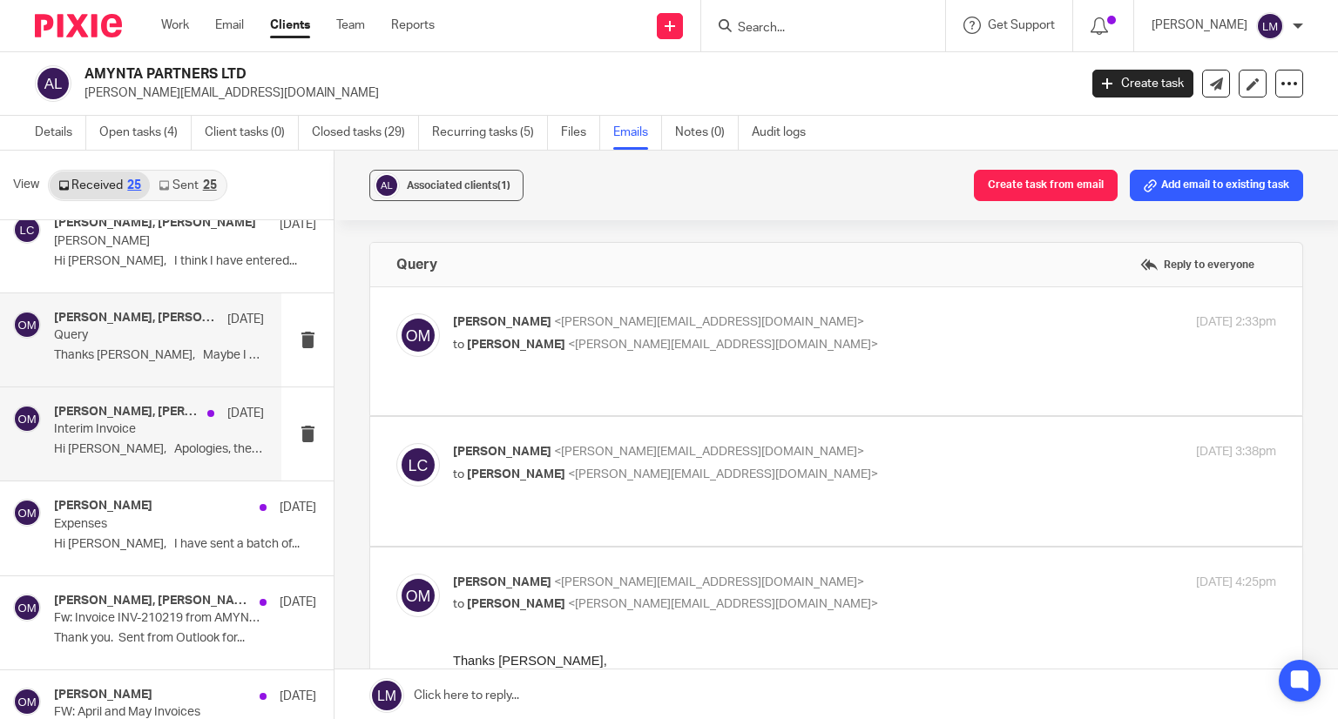
click at [142, 442] on p "Hi [PERSON_NAME], Apologies, there will be..." at bounding box center [159, 449] width 210 height 15
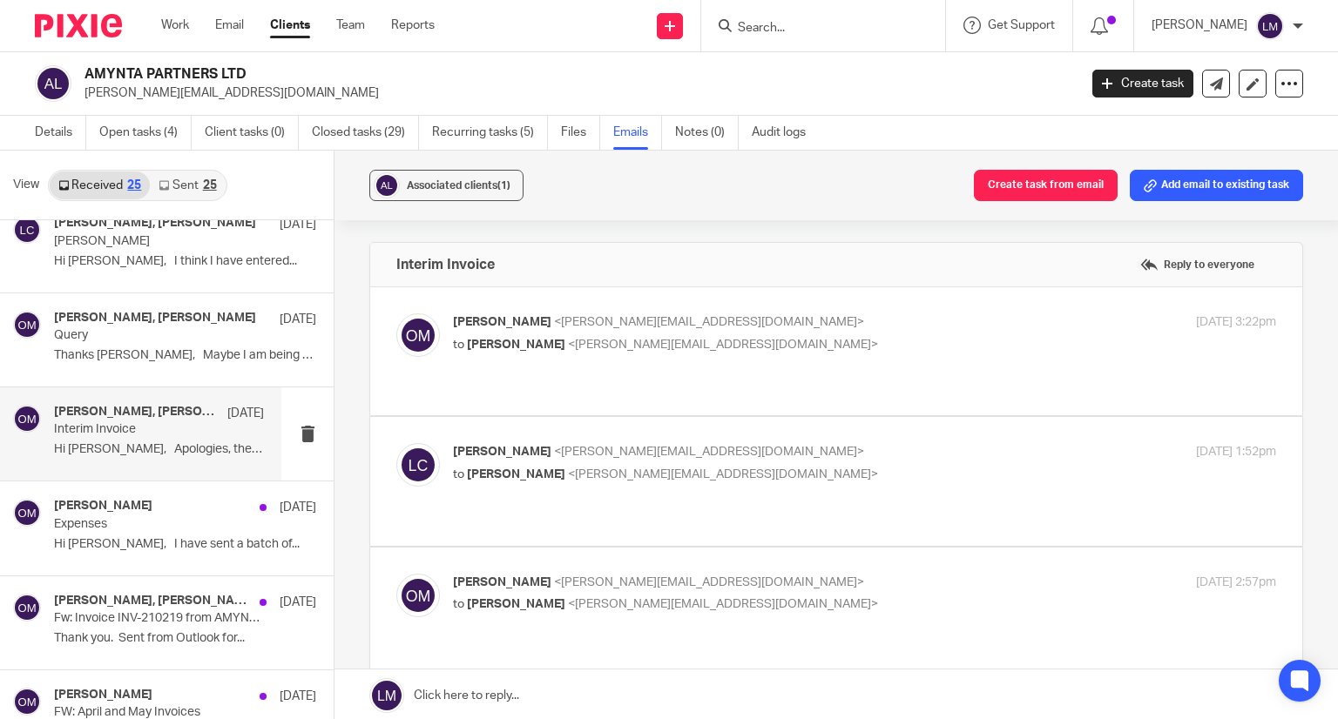
scroll to position [958, 0]
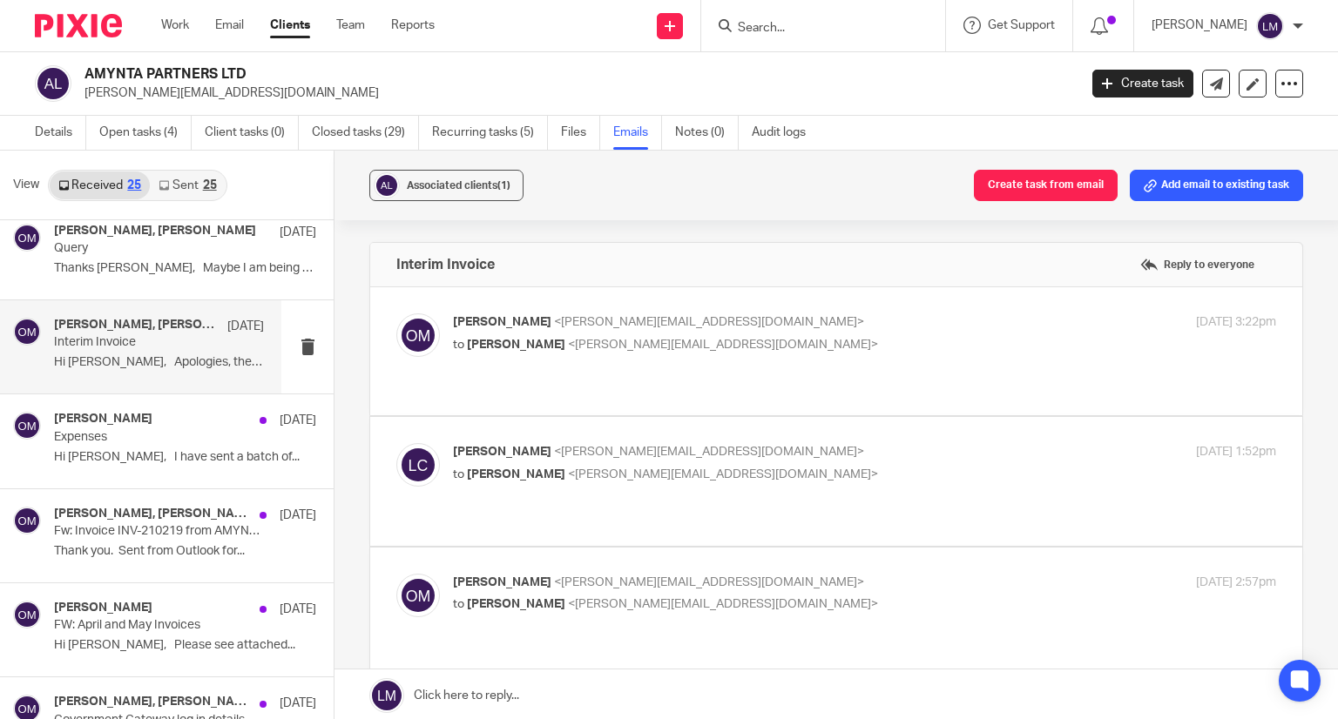
click at [142, 442] on p "Expenses" at bounding box center [159, 437] width 210 height 15
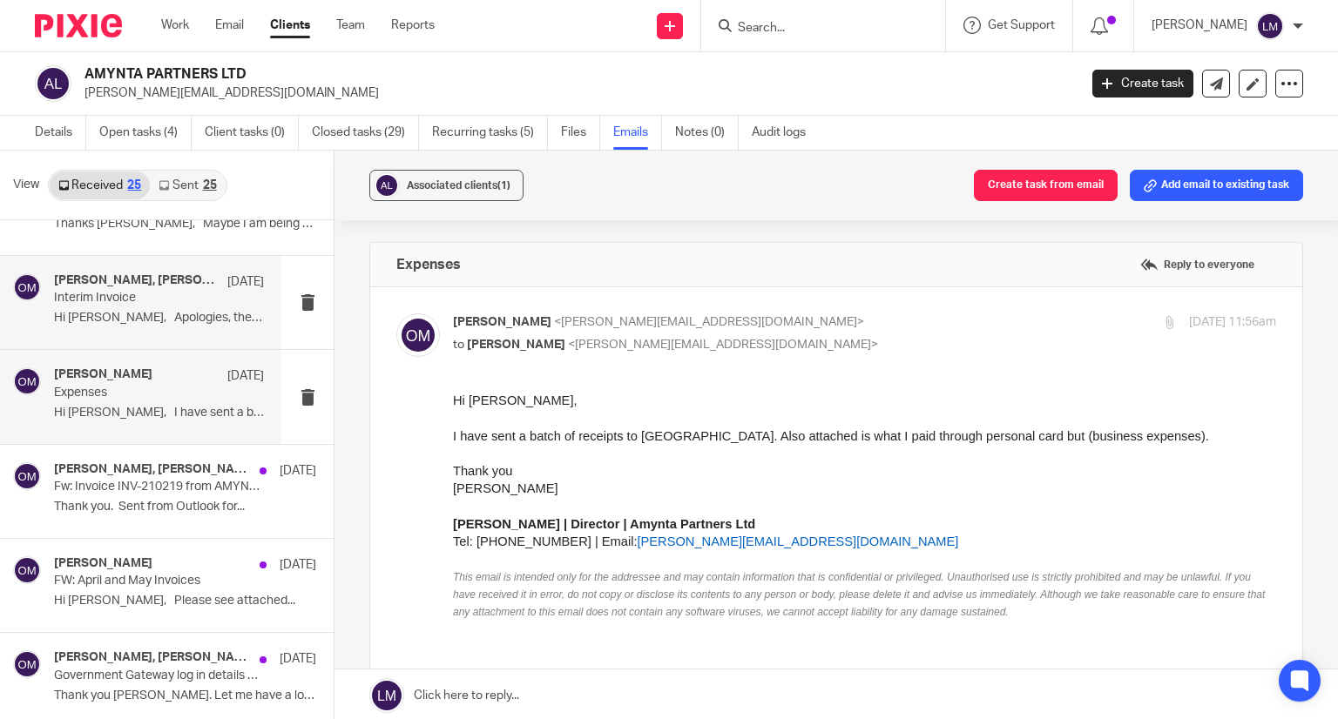
scroll to position [1045, 0]
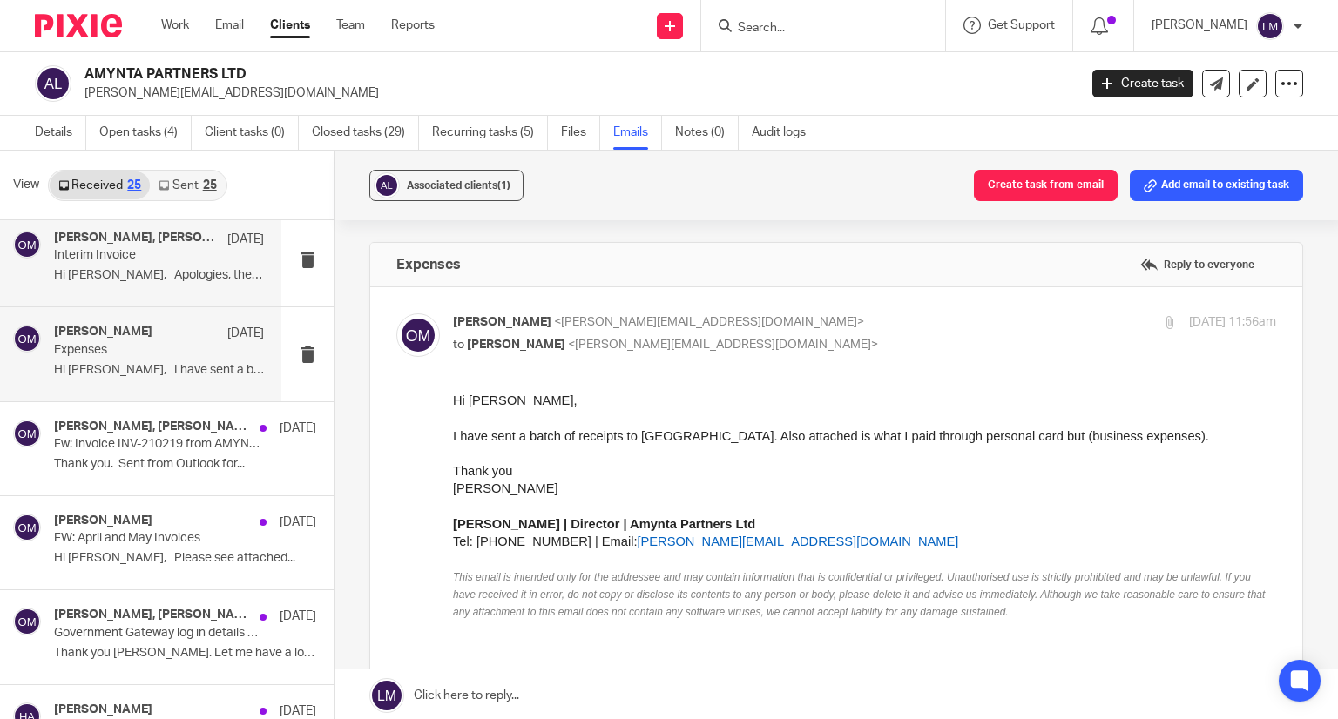
click at [142, 442] on p "Fw: Invoice INV-210219 from AMYNTA PARTNERS LTD for FM CHELSEA LTD" at bounding box center [159, 444] width 210 height 15
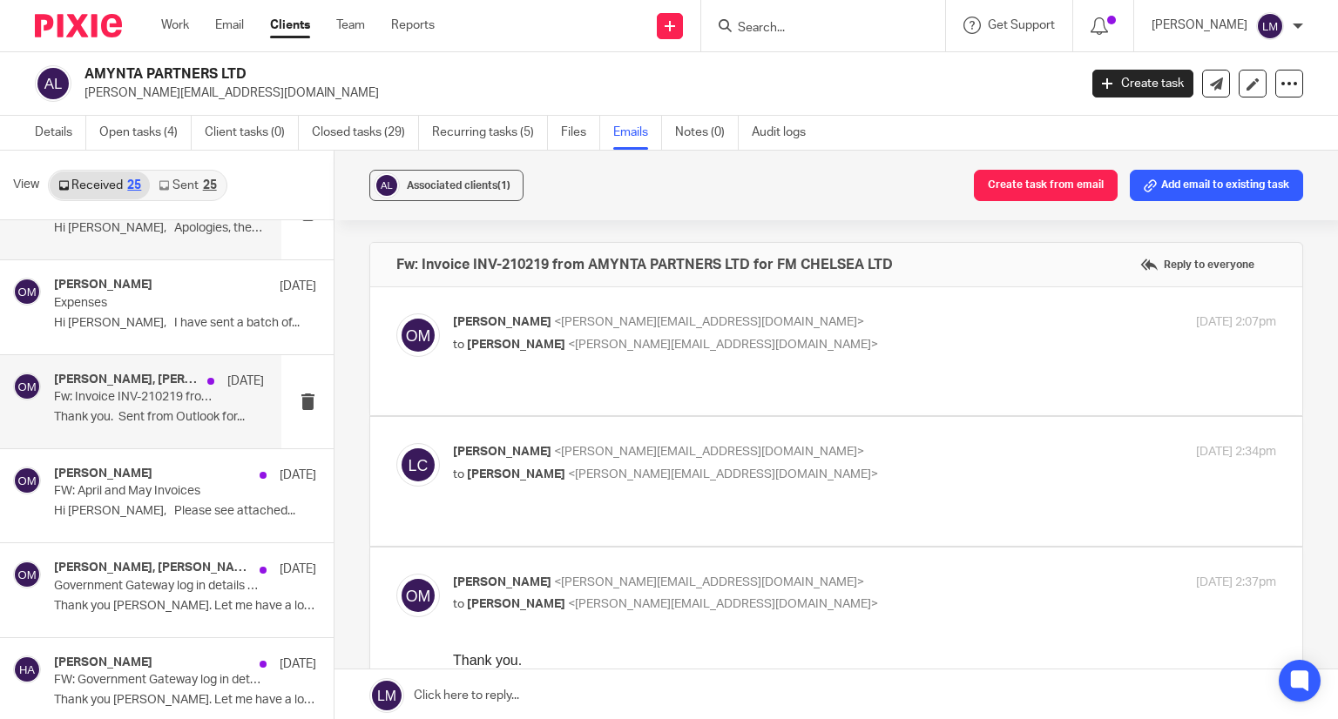
scroll to position [1132, 0]
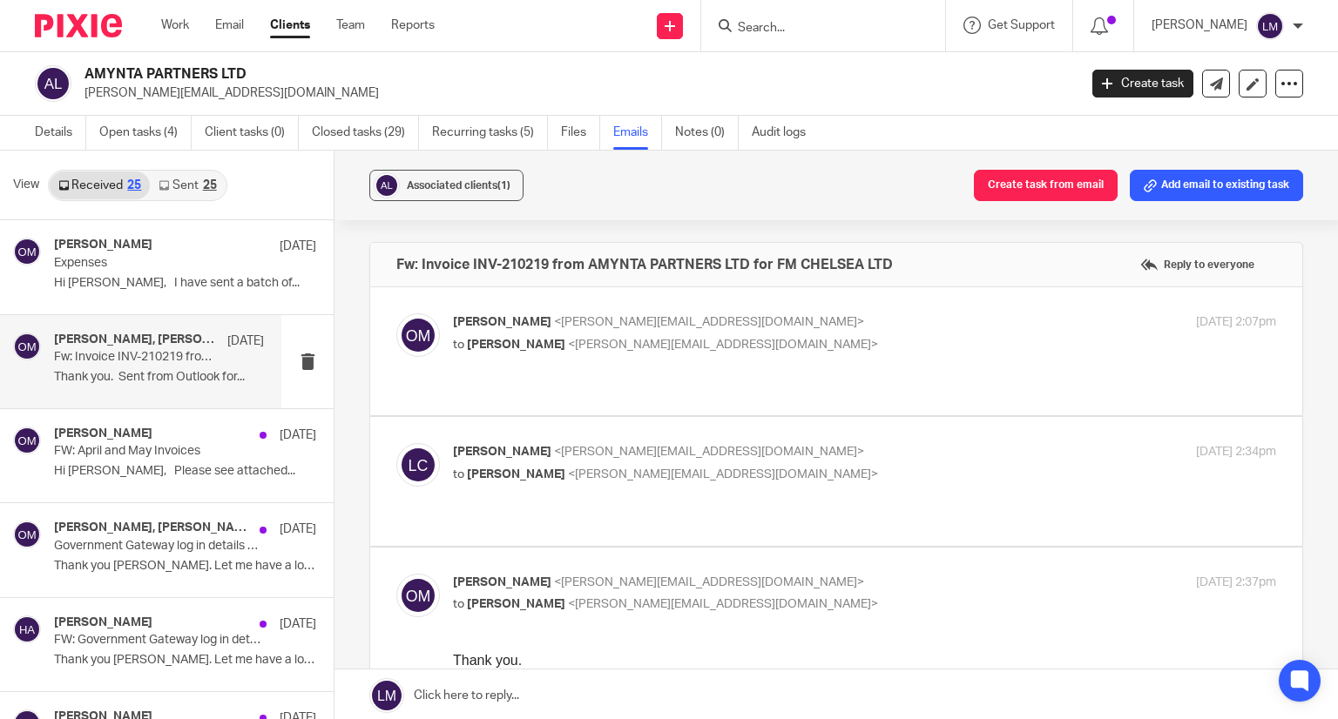
click at [142, 444] on p "FW: April and May Invoices" at bounding box center [159, 451] width 210 height 15
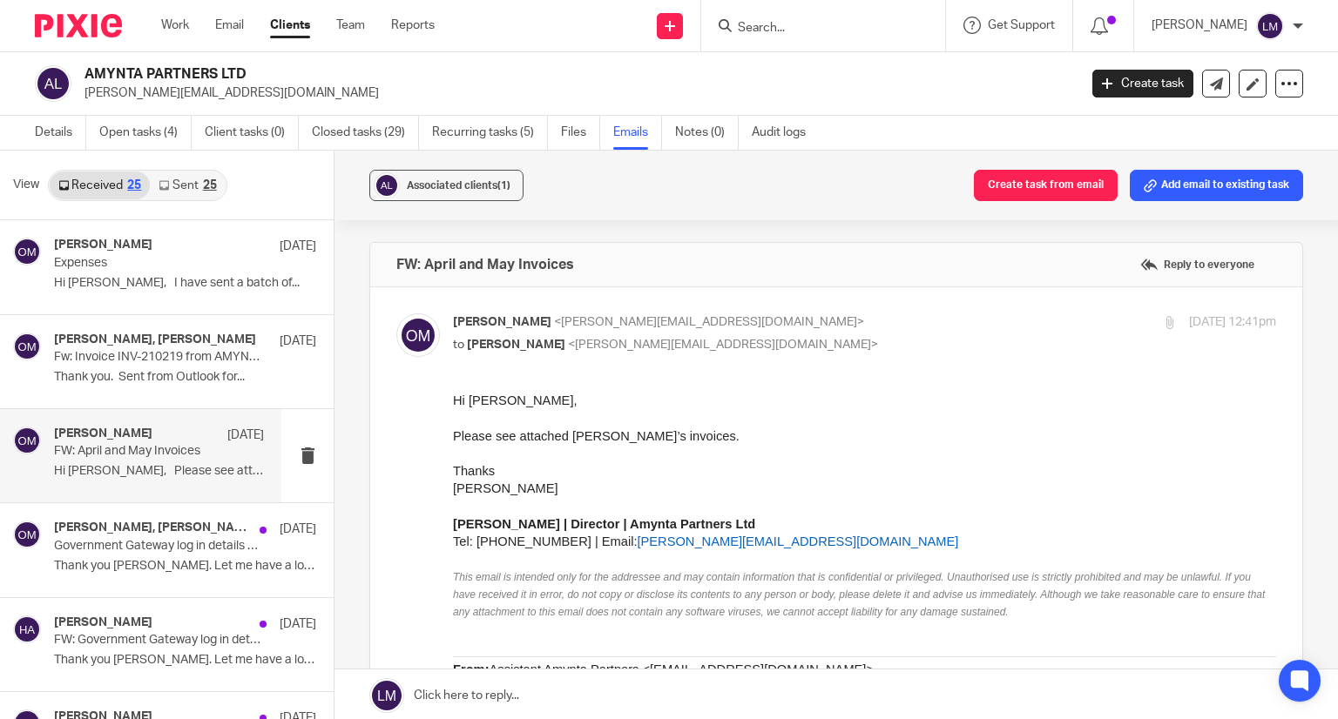
scroll to position [1219, 0]
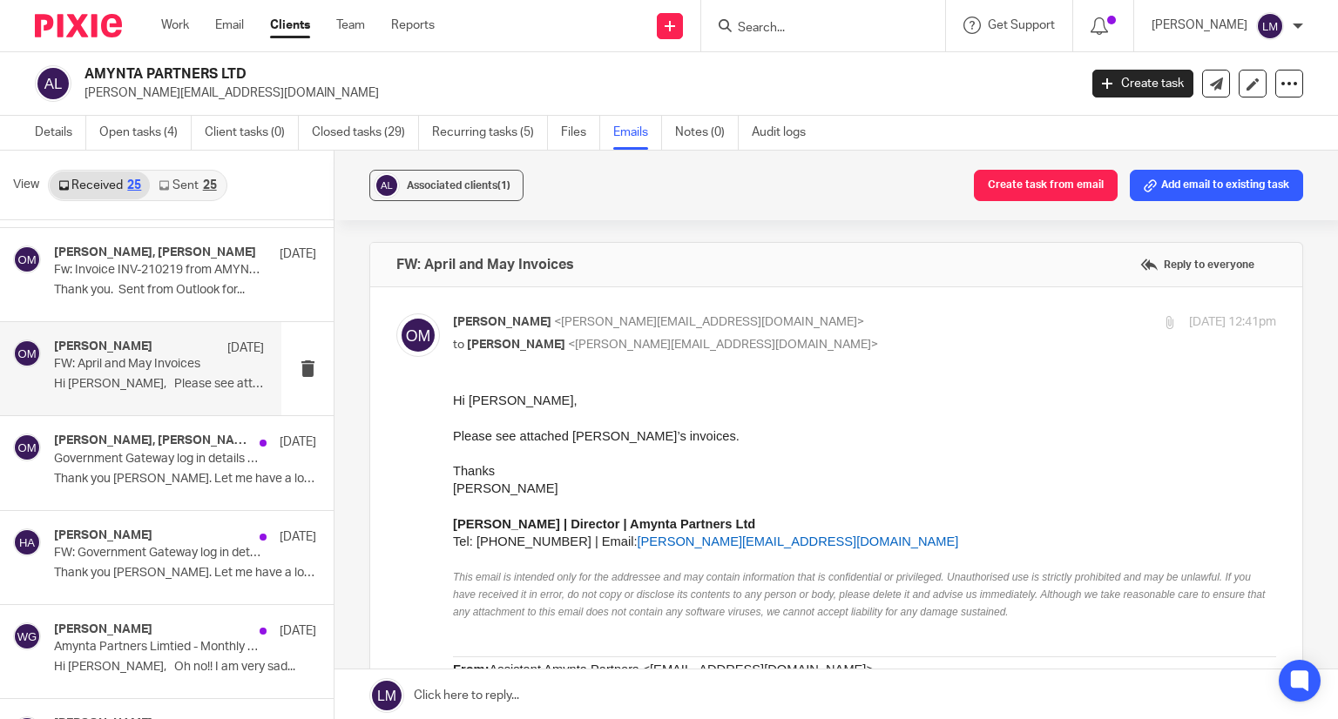
click at [142, 442] on h4 "[PERSON_NAME], [PERSON_NAME]" at bounding box center [152, 441] width 197 height 15
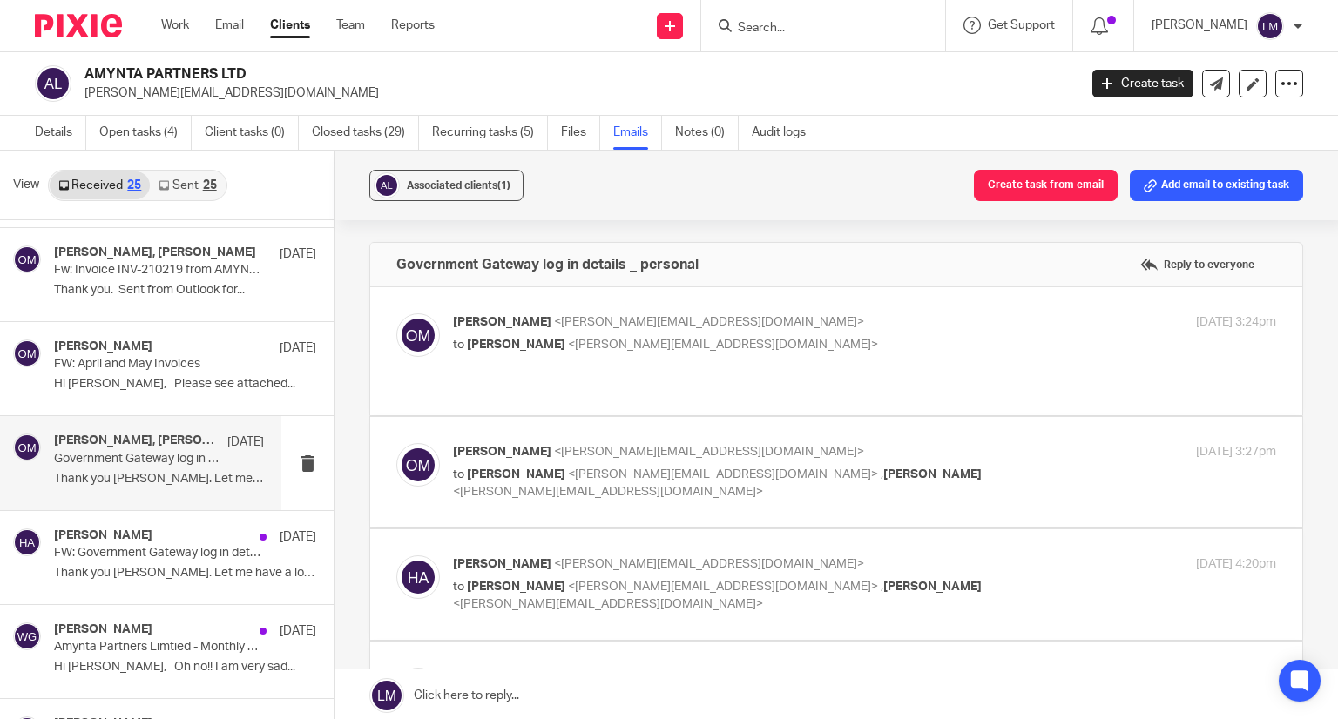
scroll to position [0, 0]
click at [486, 339] on span "[PERSON_NAME]" at bounding box center [516, 345] width 98 height 12
checkbox input "true"
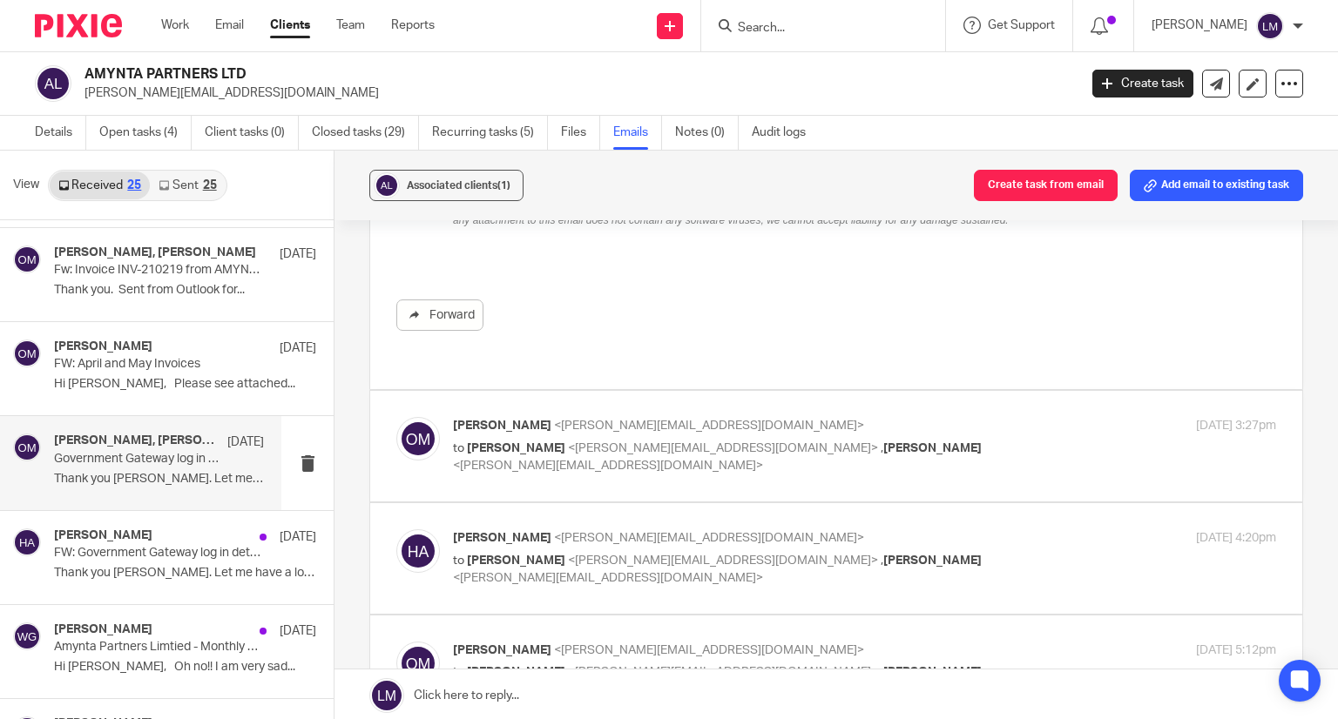
scroll to position [435, 0]
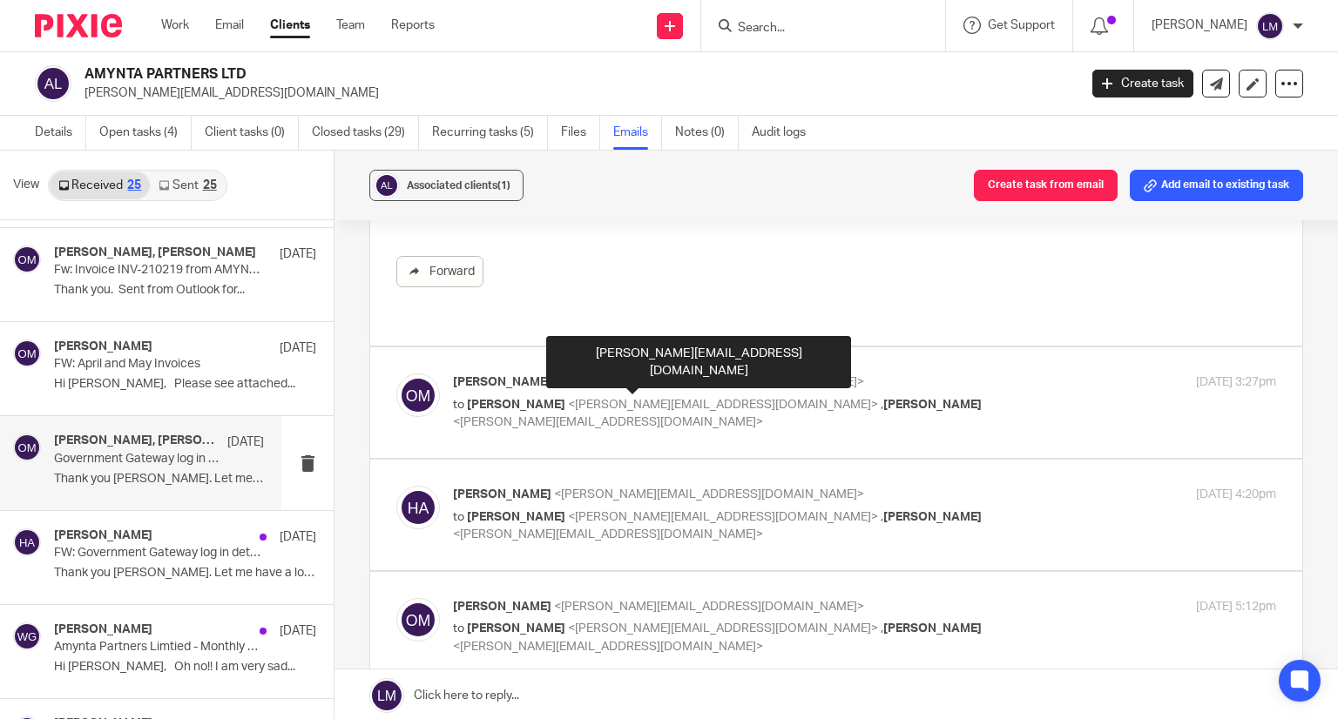
click at [597, 399] on span "<[PERSON_NAME][EMAIL_ADDRESS][DOMAIN_NAME]>" at bounding box center [723, 405] width 310 height 12
checkbox input "true"
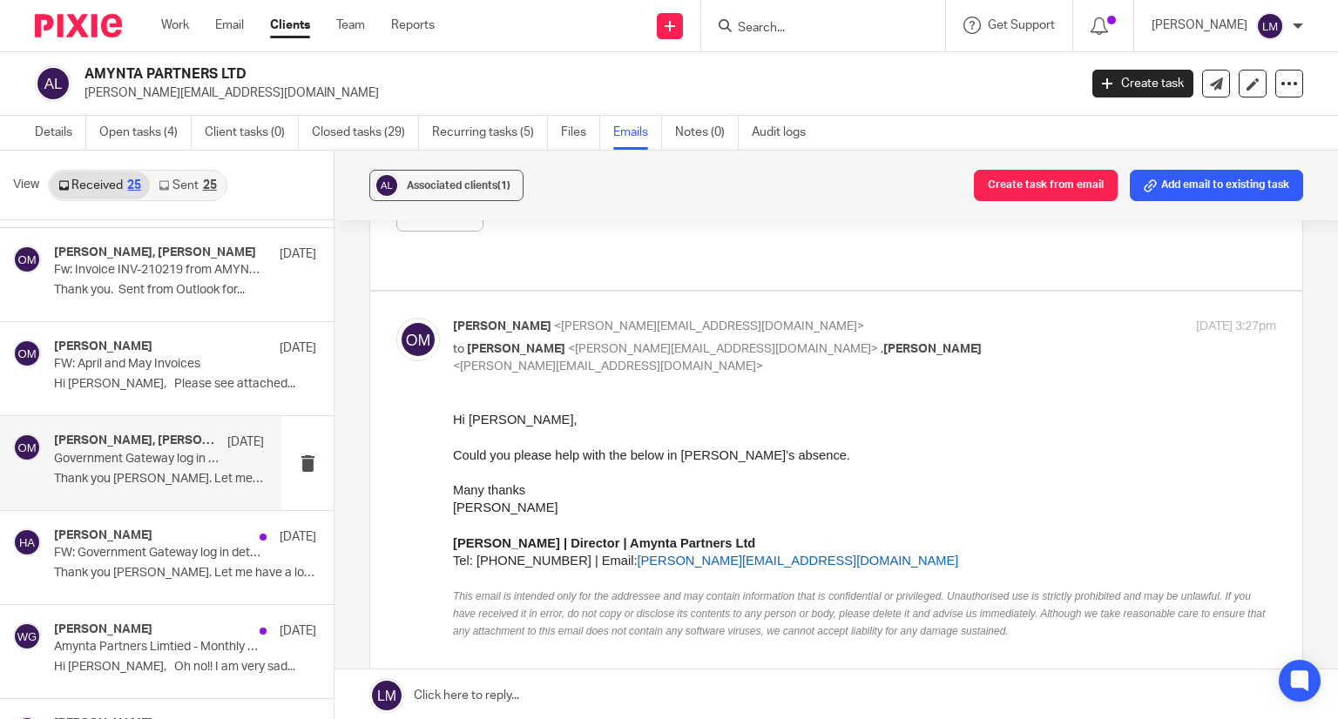
scroll to position [0, 0]
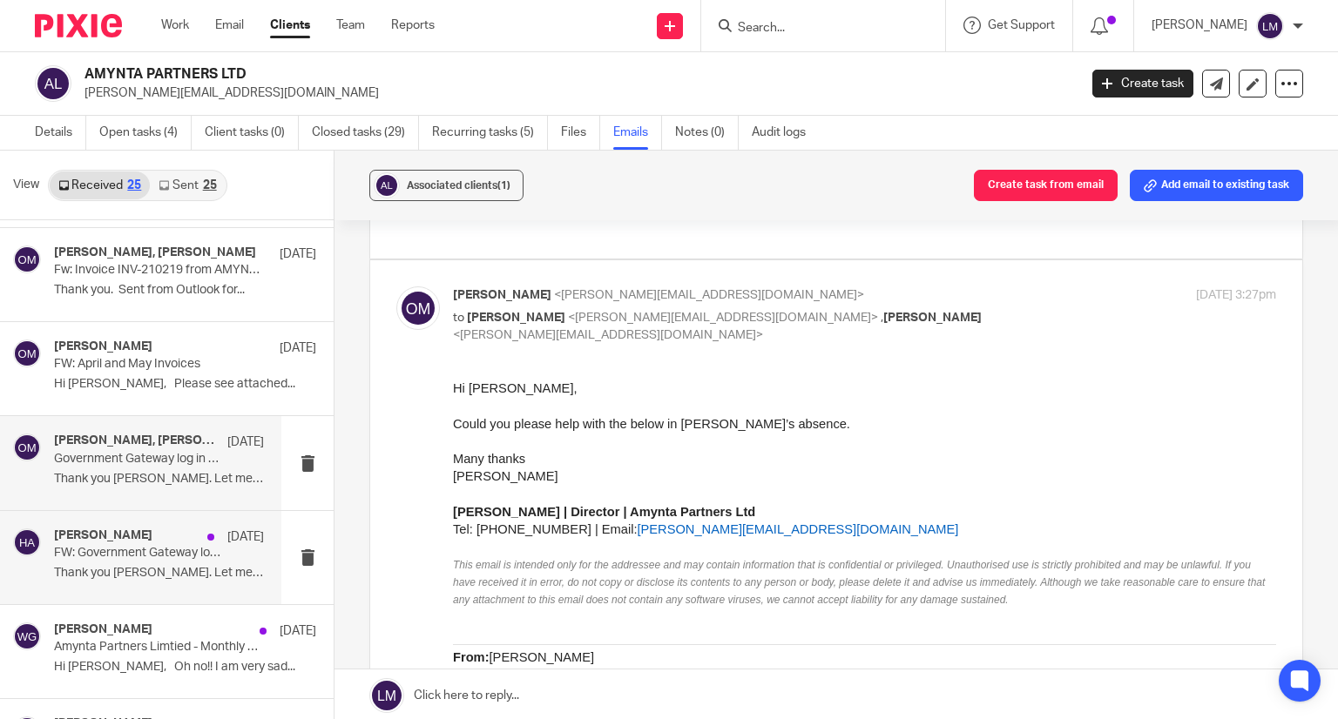
click at [174, 538] on div "[PERSON_NAME] [DATE]" at bounding box center [159, 537] width 210 height 17
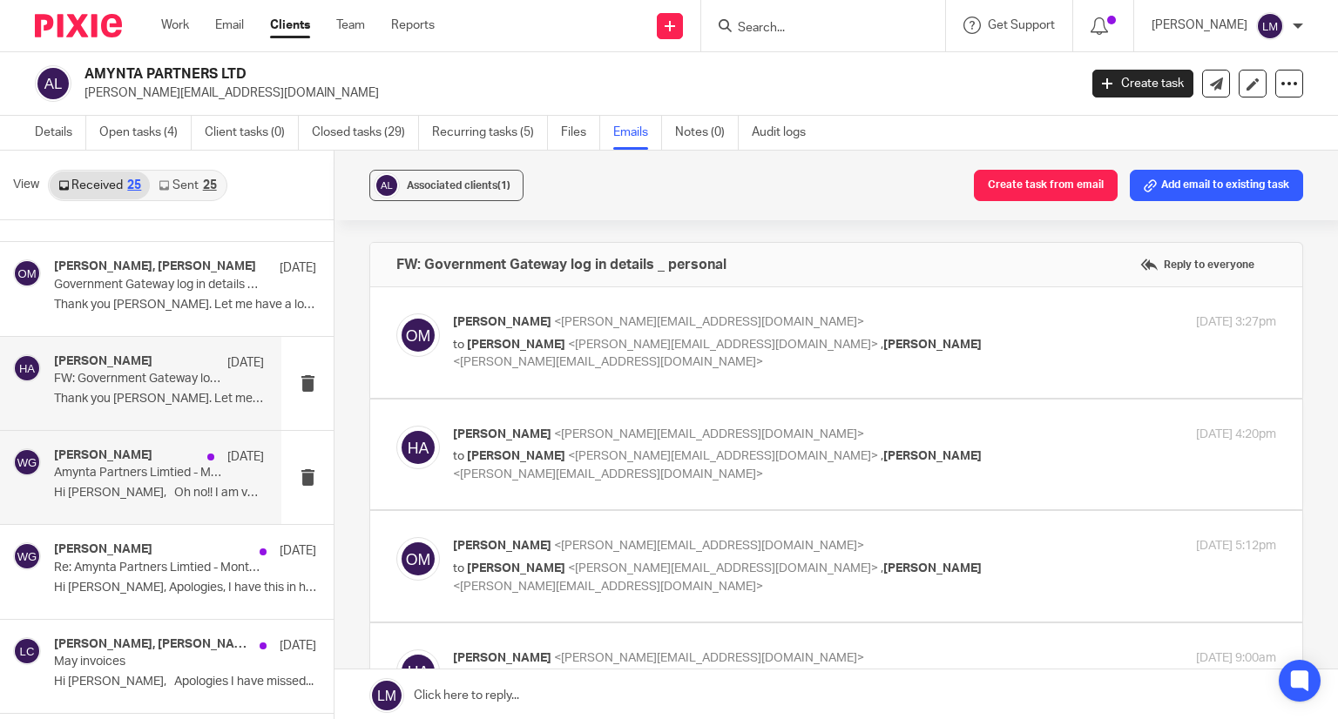
click at [156, 466] on p "Amynta Partners Limtied - Monthly Payroll - [DATE]" at bounding box center [138, 473] width 168 height 15
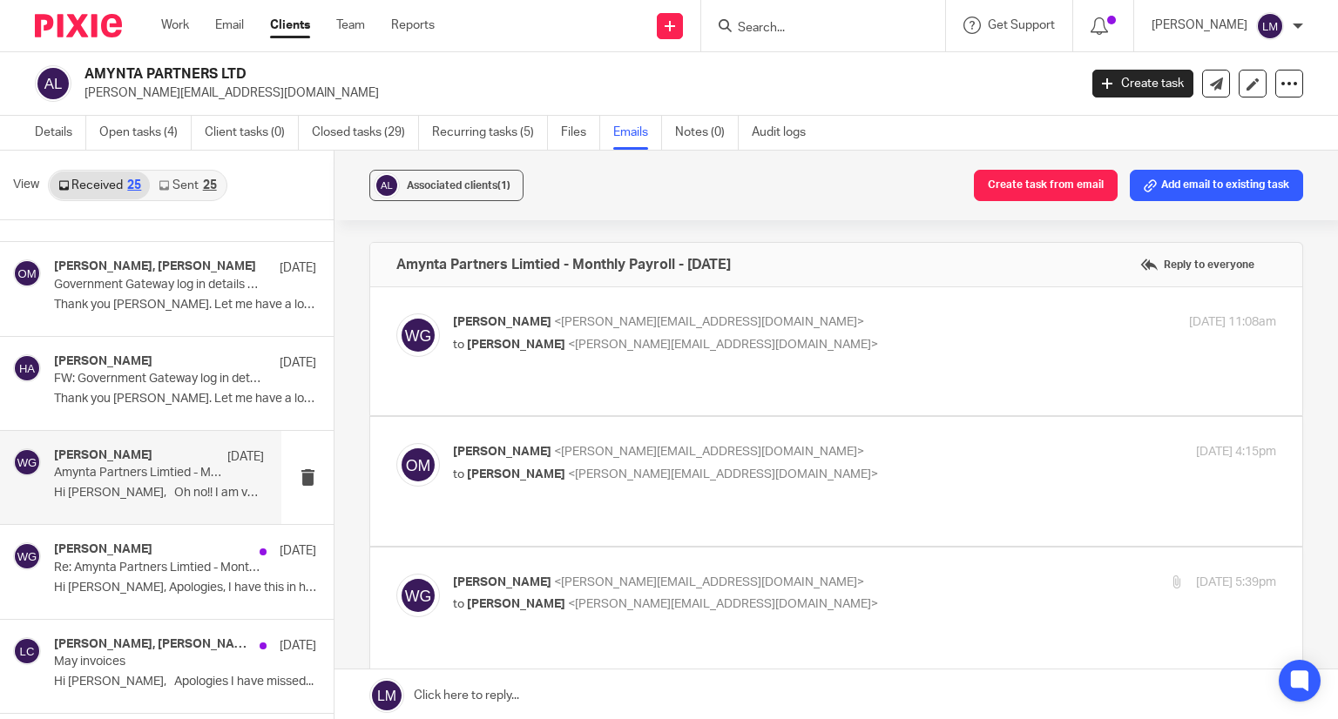
click at [532, 367] on div "[PERSON_NAME] <[PERSON_NAME][EMAIL_ADDRESS][DOMAIN_NAME]> to [PERSON_NAME] <[PE…" at bounding box center [836, 352] width 880 height 76
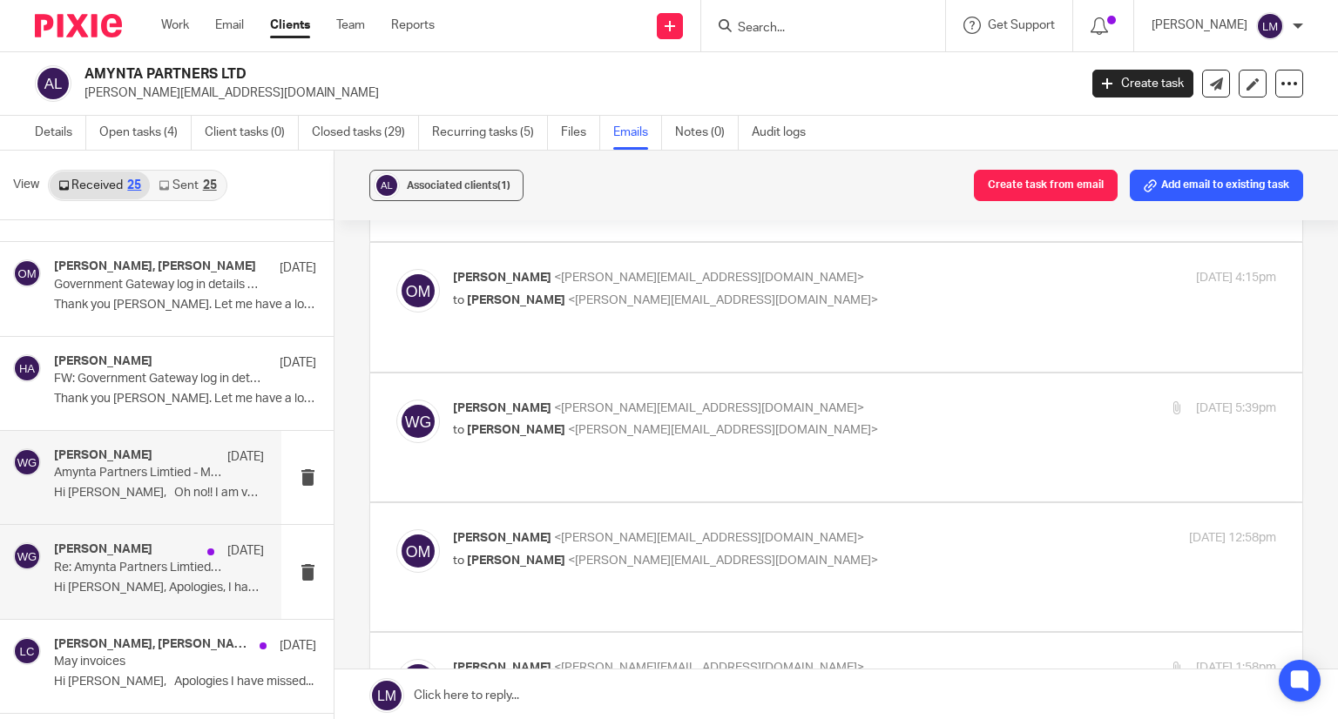
click at [118, 551] on h4 "[PERSON_NAME]" at bounding box center [103, 550] width 98 height 15
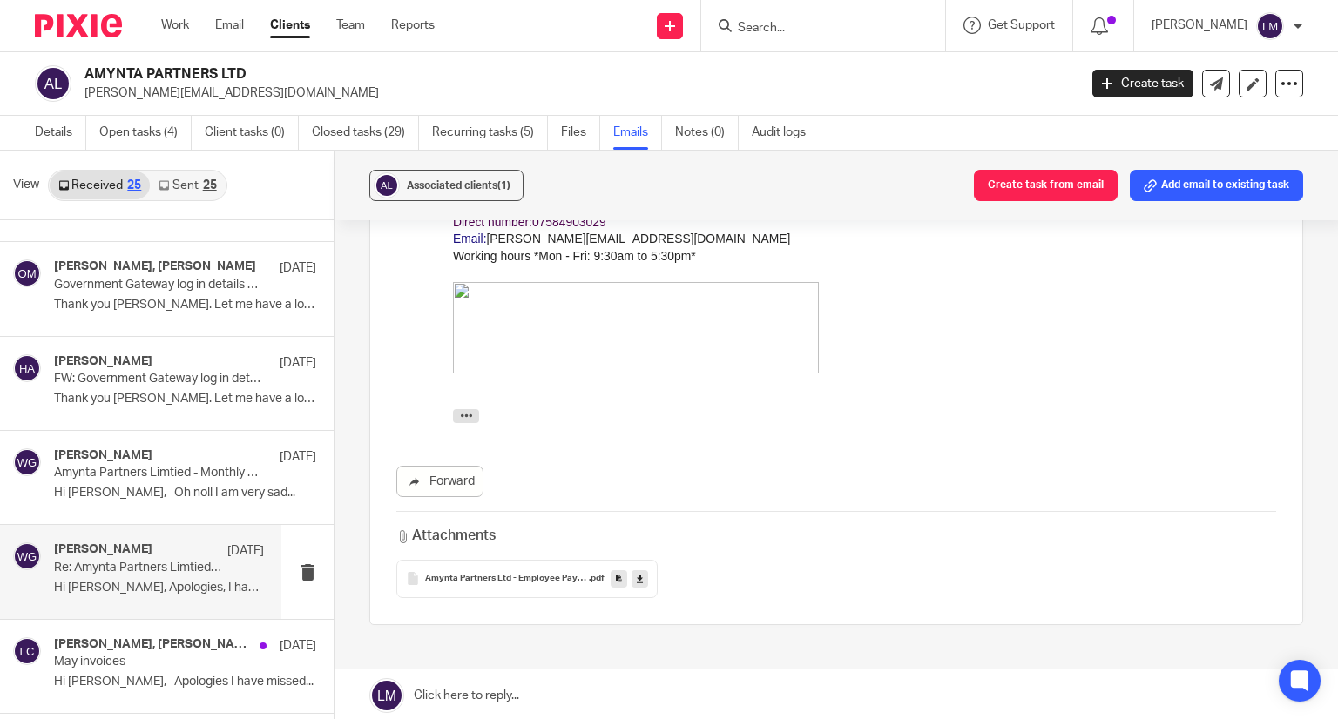
click at [126, 553] on h4 "[PERSON_NAME]" at bounding box center [103, 550] width 98 height 15
click at [121, 655] on p "May invoices" at bounding box center [138, 662] width 168 height 15
